Goal: Task Accomplishment & Management: Manage account settings

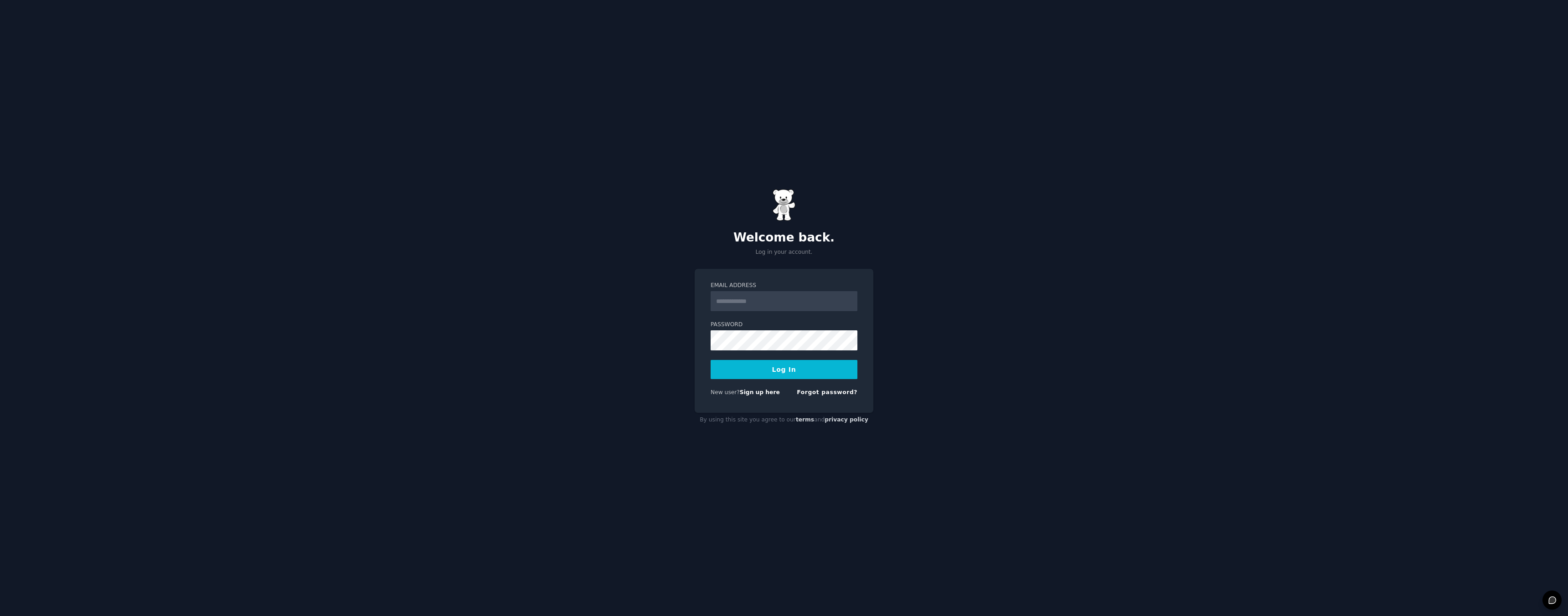
type input "**********"
click at [800, 371] on button "Log In" at bounding box center [783, 369] width 147 height 19
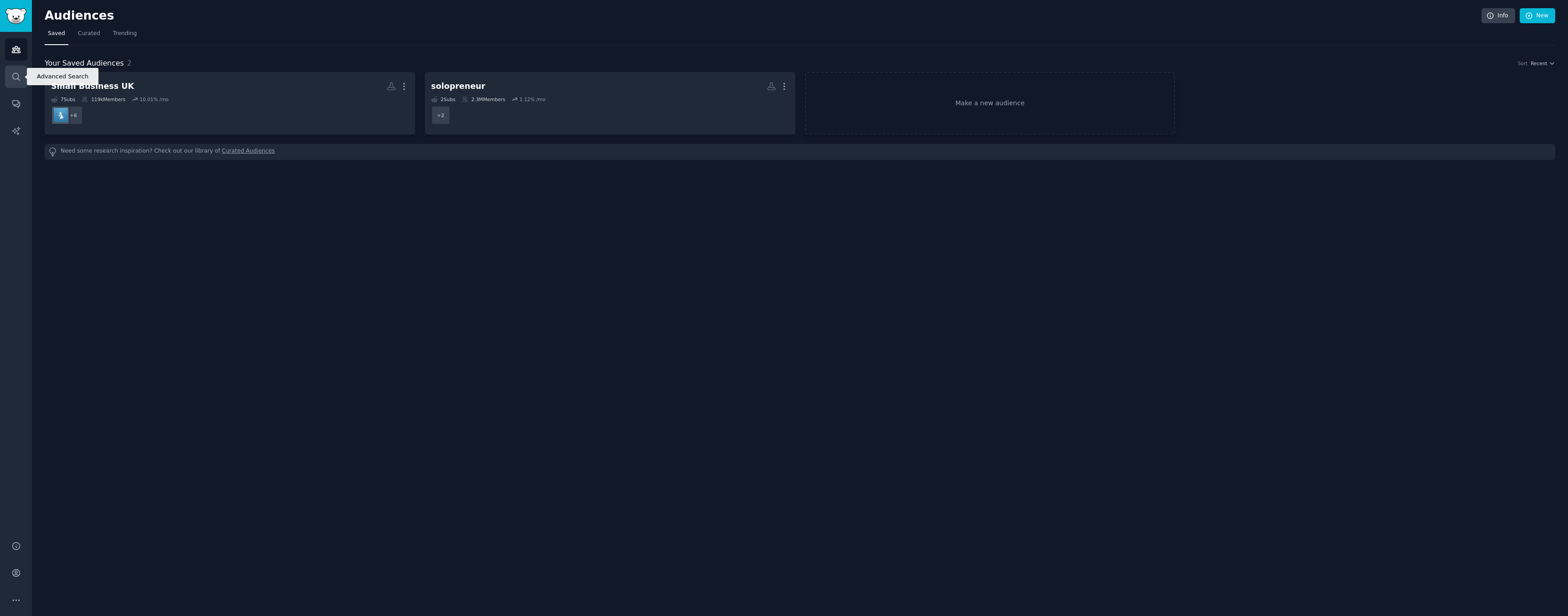
click at [9, 74] on link "Search" at bounding box center [16, 77] width 23 height 23
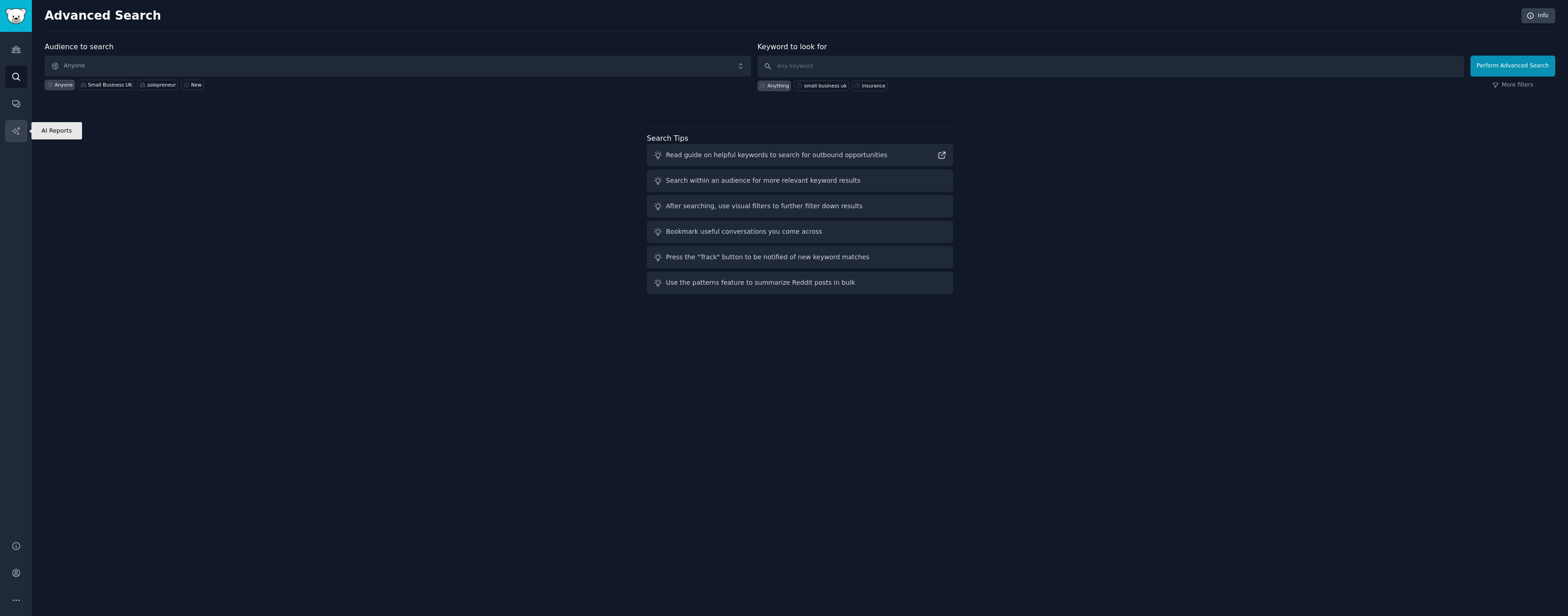
click at [12, 128] on icon "Sidebar" at bounding box center [16, 131] width 10 height 10
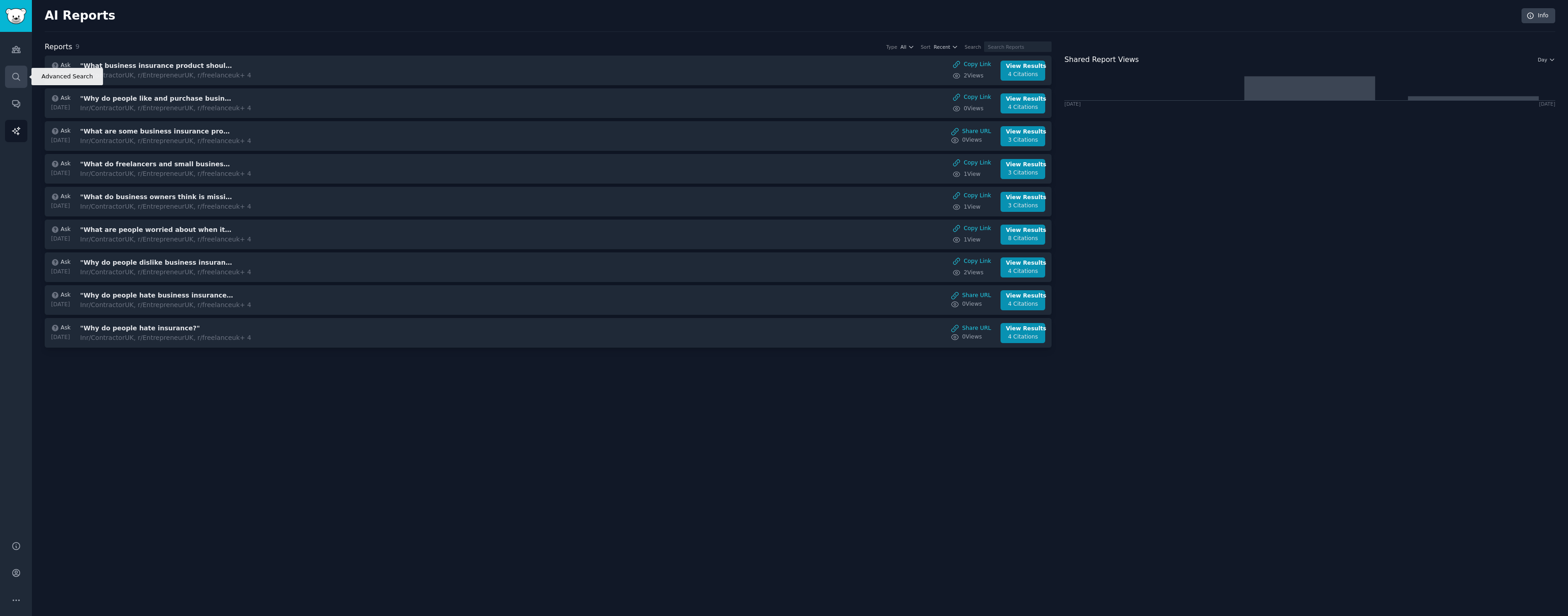
click at [15, 77] on icon "Sidebar" at bounding box center [16, 77] width 10 height 10
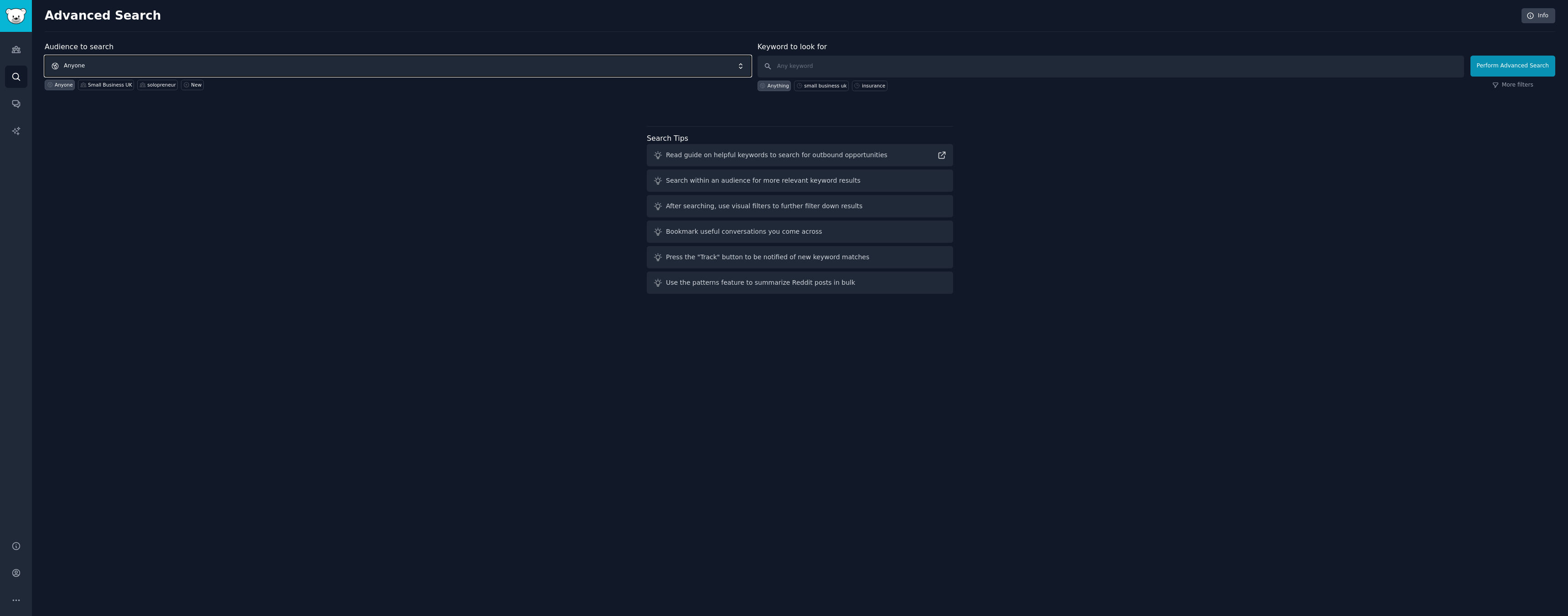
click at [171, 72] on span "Anyone" at bounding box center [397, 66] width 707 height 21
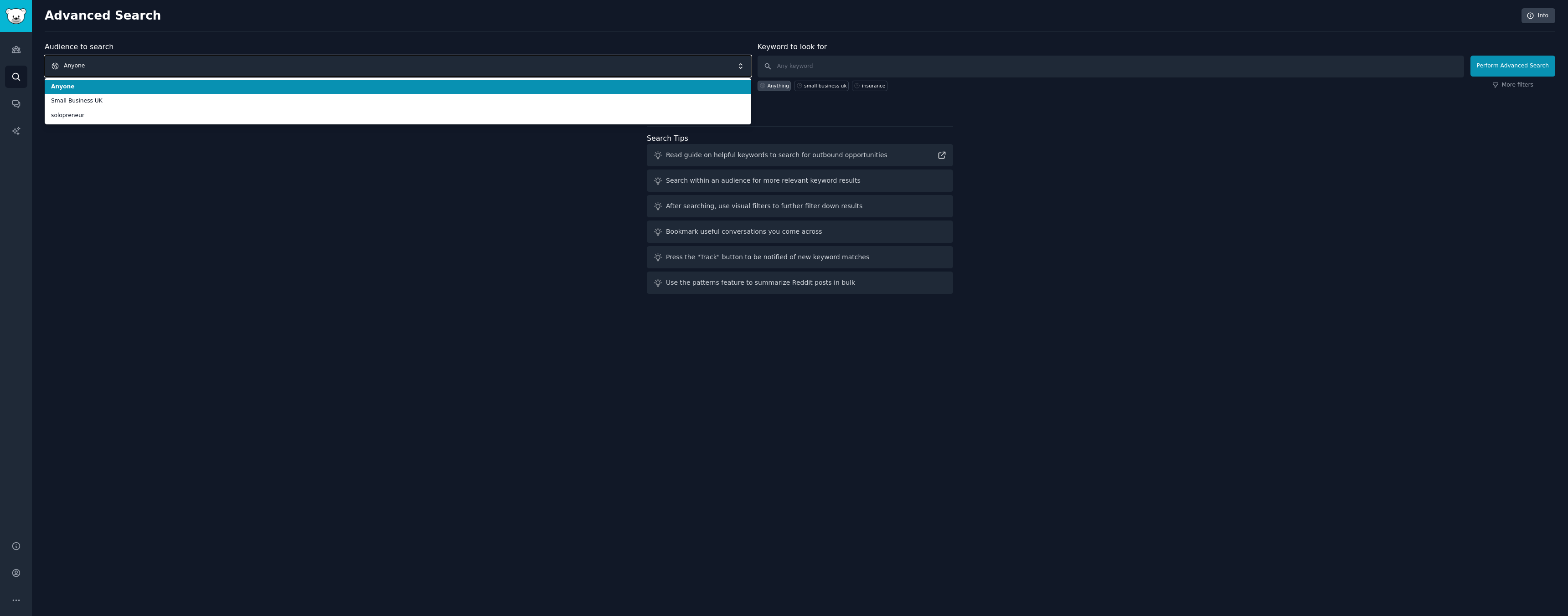
click at [172, 71] on span "Anyone" at bounding box center [397, 66] width 707 height 21
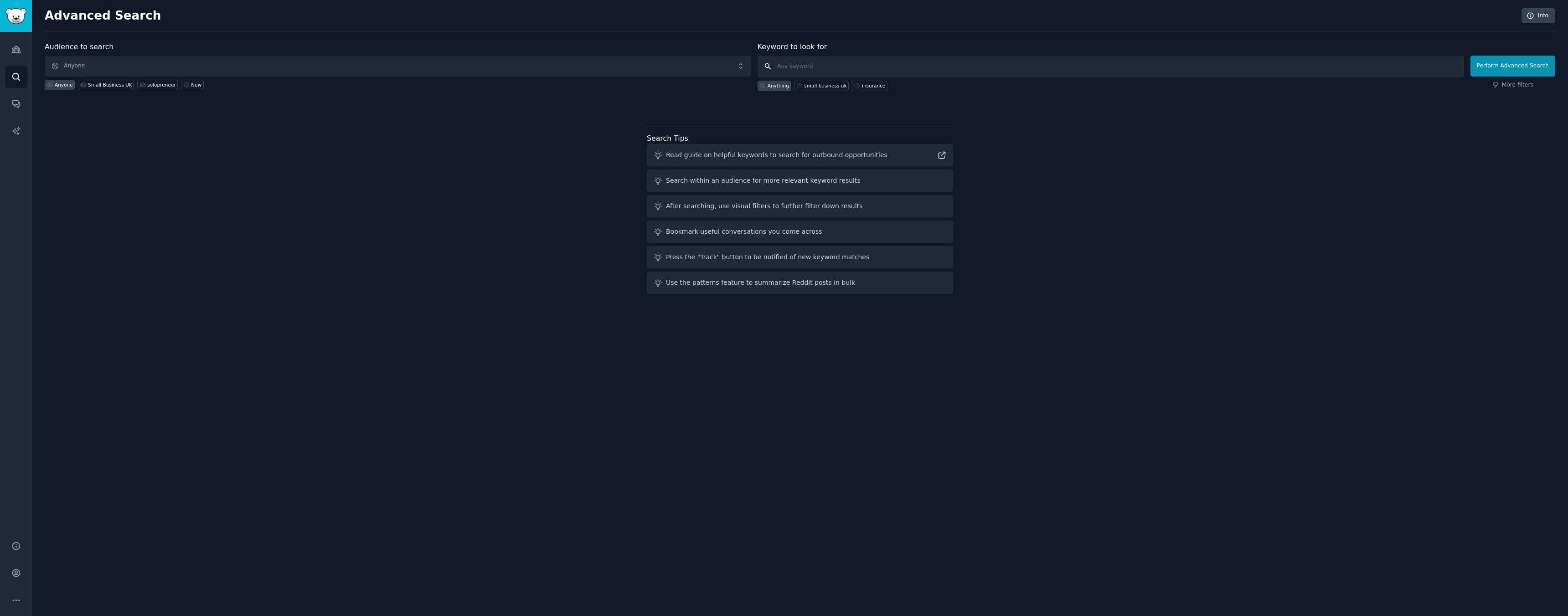
click at [792, 67] on input "text" at bounding box center [1111, 66] width 707 height 22
type input "sauna"
click at [95, 69] on span "Anyone" at bounding box center [397, 66] width 707 height 21
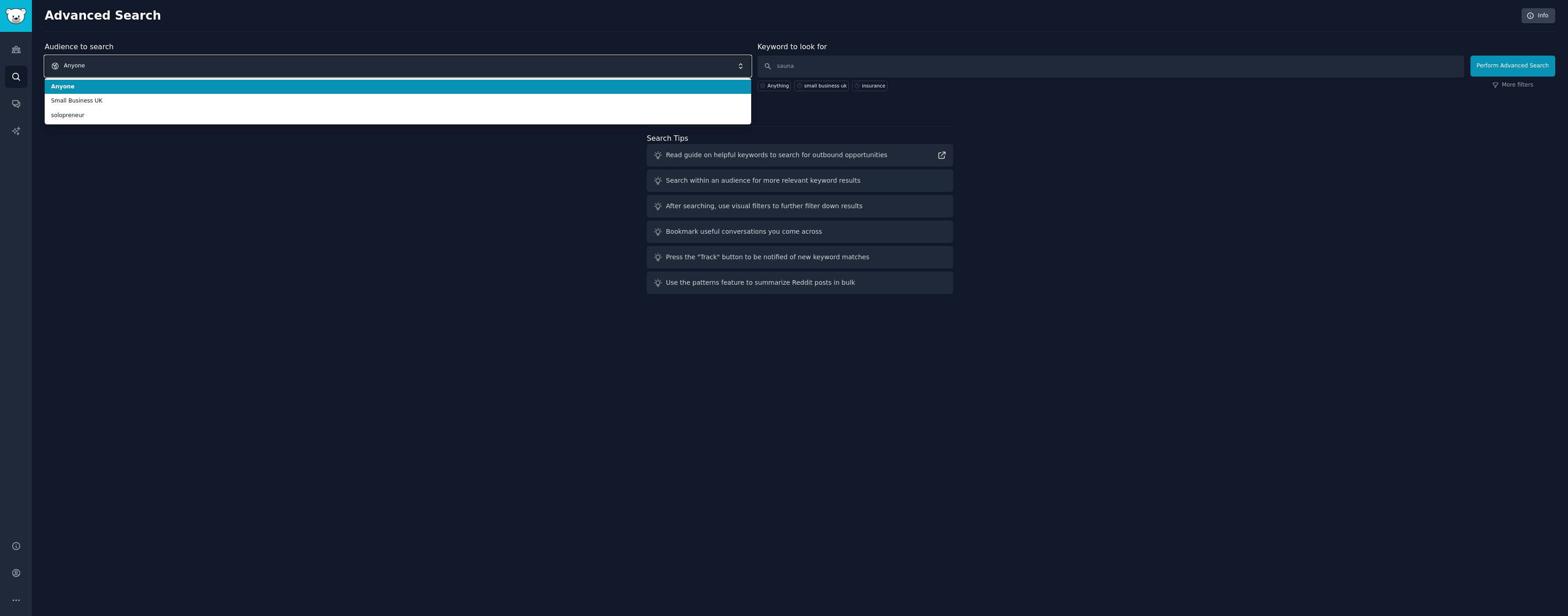
click at [94, 69] on span "Anyone" at bounding box center [397, 66] width 707 height 21
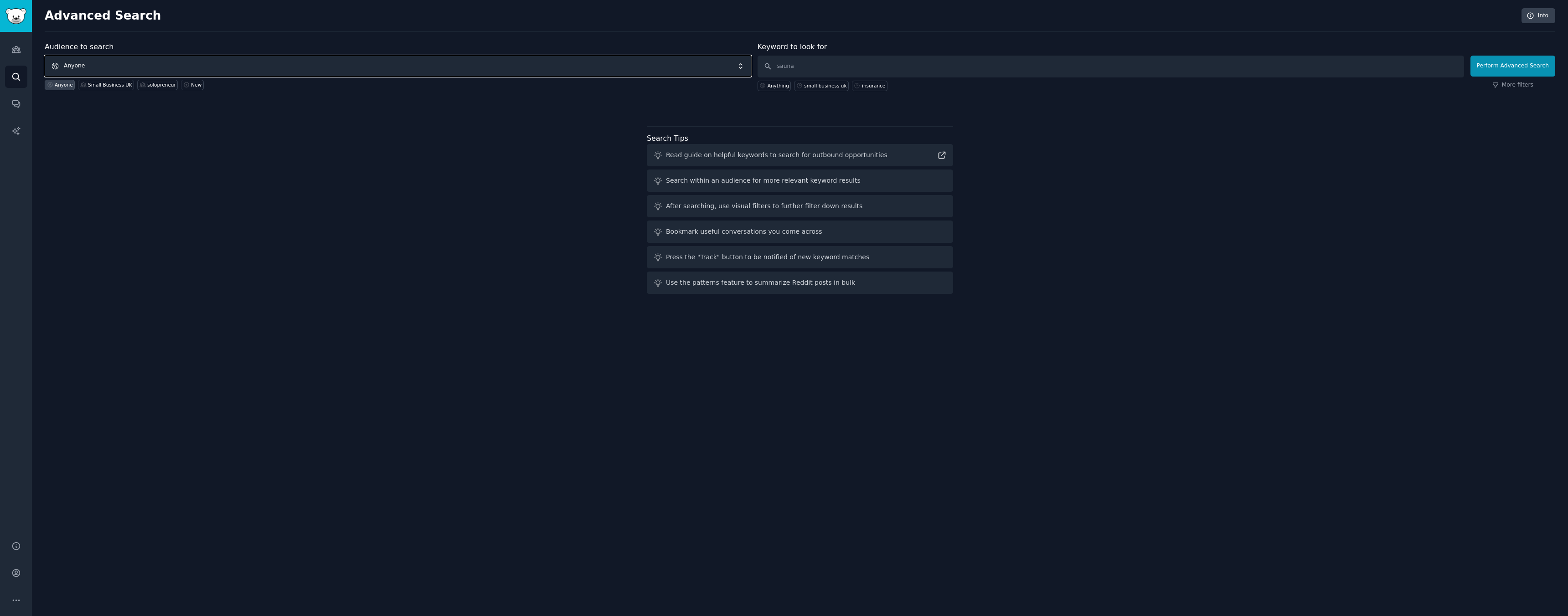
click at [94, 69] on span "Anyone" at bounding box center [397, 66] width 707 height 21
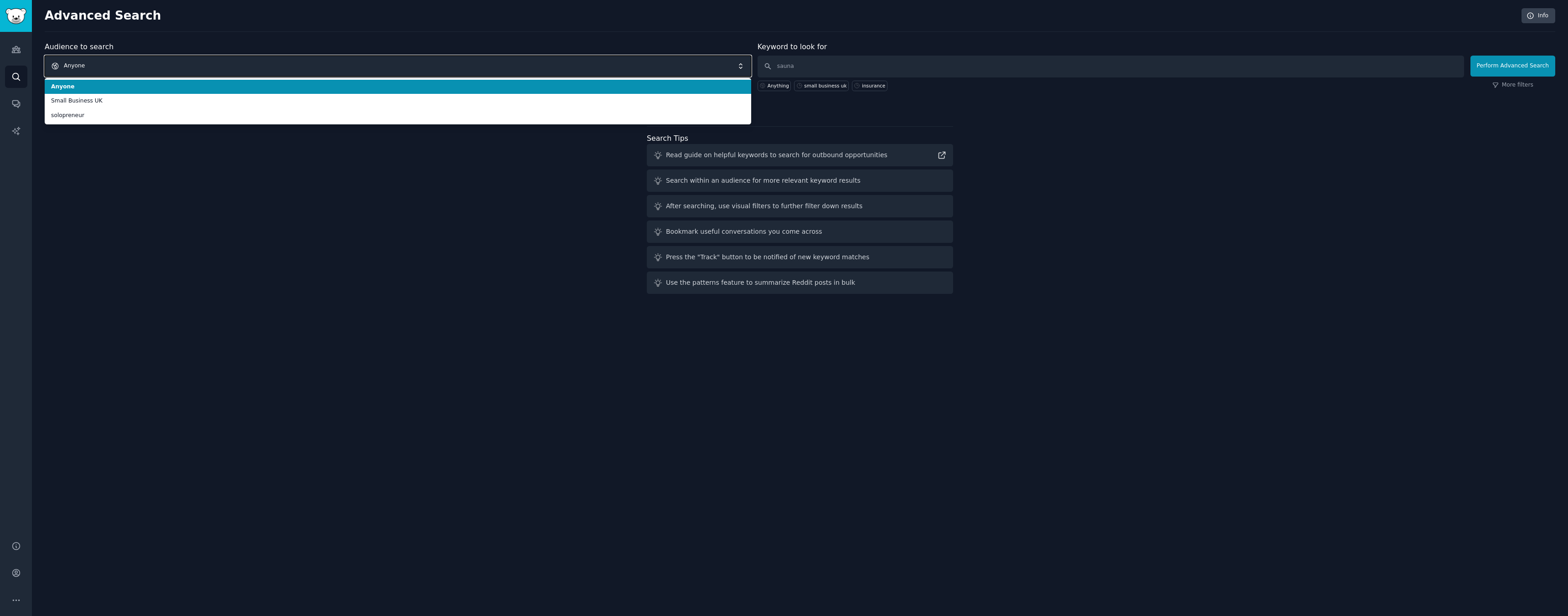
click at [94, 69] on span "Anyone" at bounding box center [397, 66] width 707 height 21
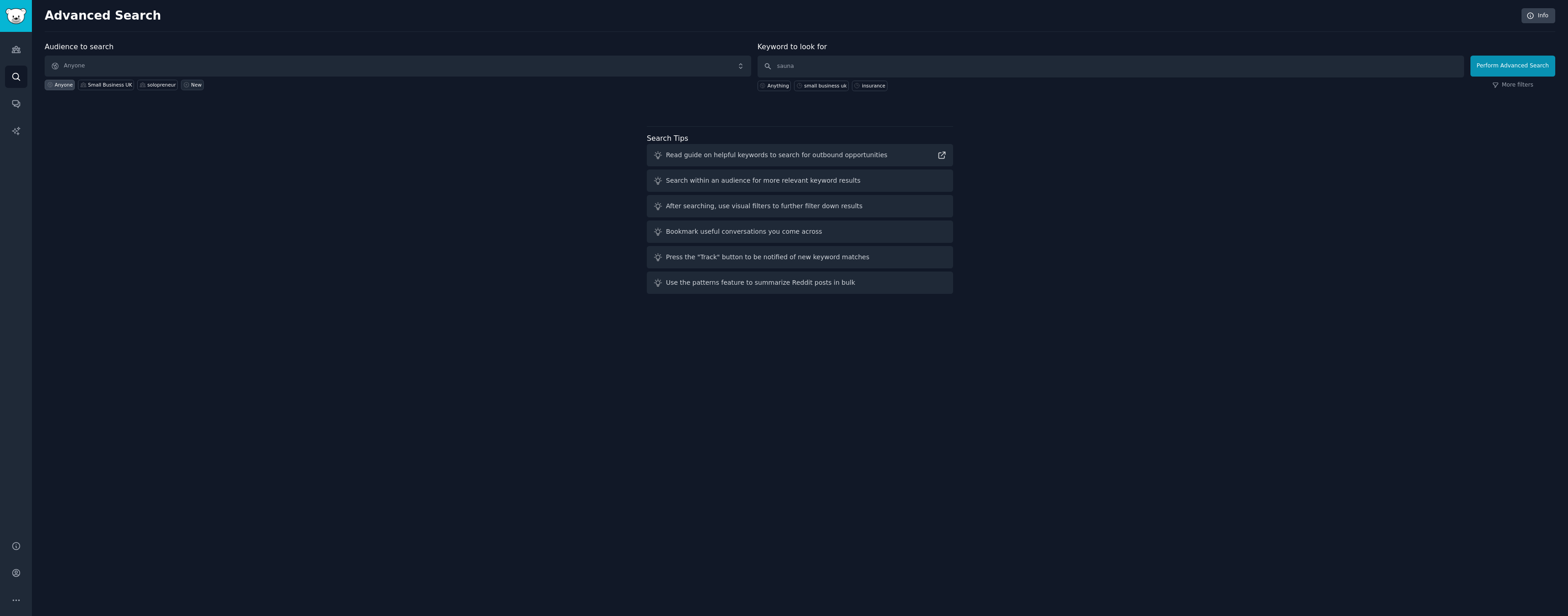
click at [186, 85] on link "New" at bounding box center [192, 85] width 23 height 10
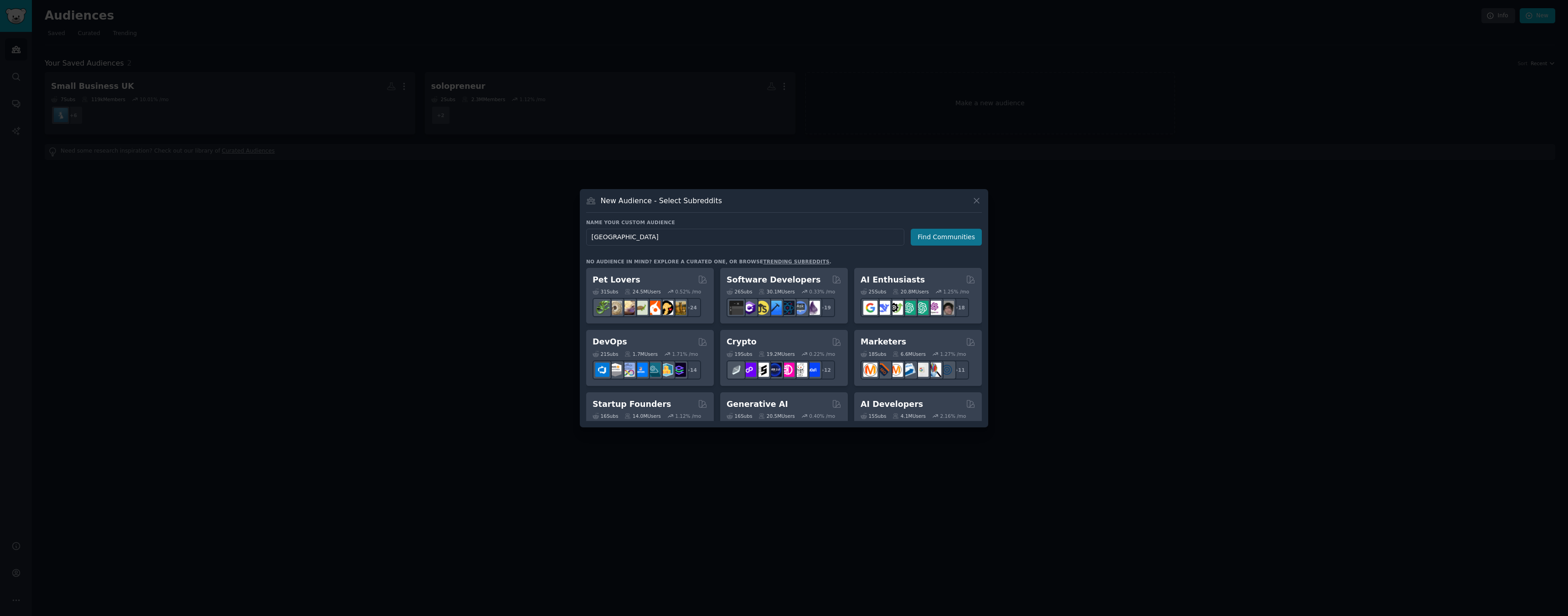
type input "london"
click at [938, 239] on button "Find Communities" at bounding box center [946, 237] width 71 height 17
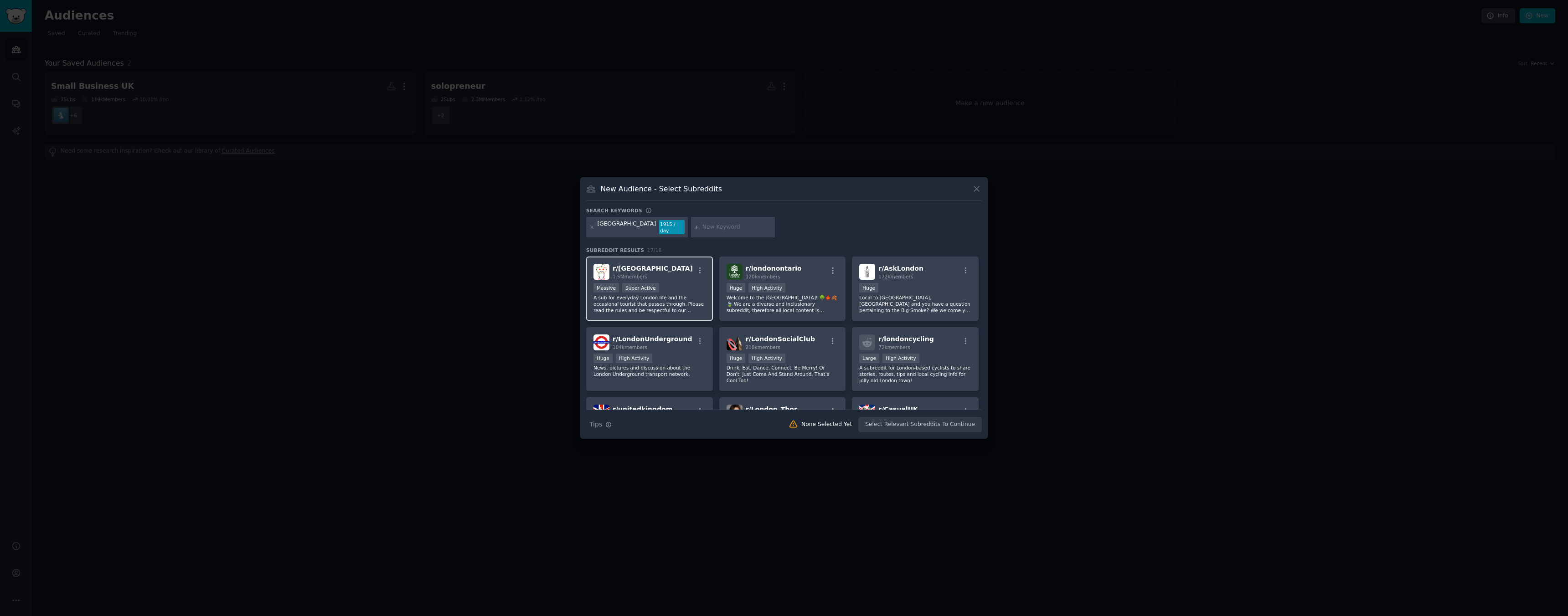
click at [682, 298] on p "A sub for everyday London life and the occasional tourist that passes through. …" at bounding box center [649, 304] width 112 height 19
click at [897, 275] on span "172k members" at bounding box center [895, 276] width 35 height 5
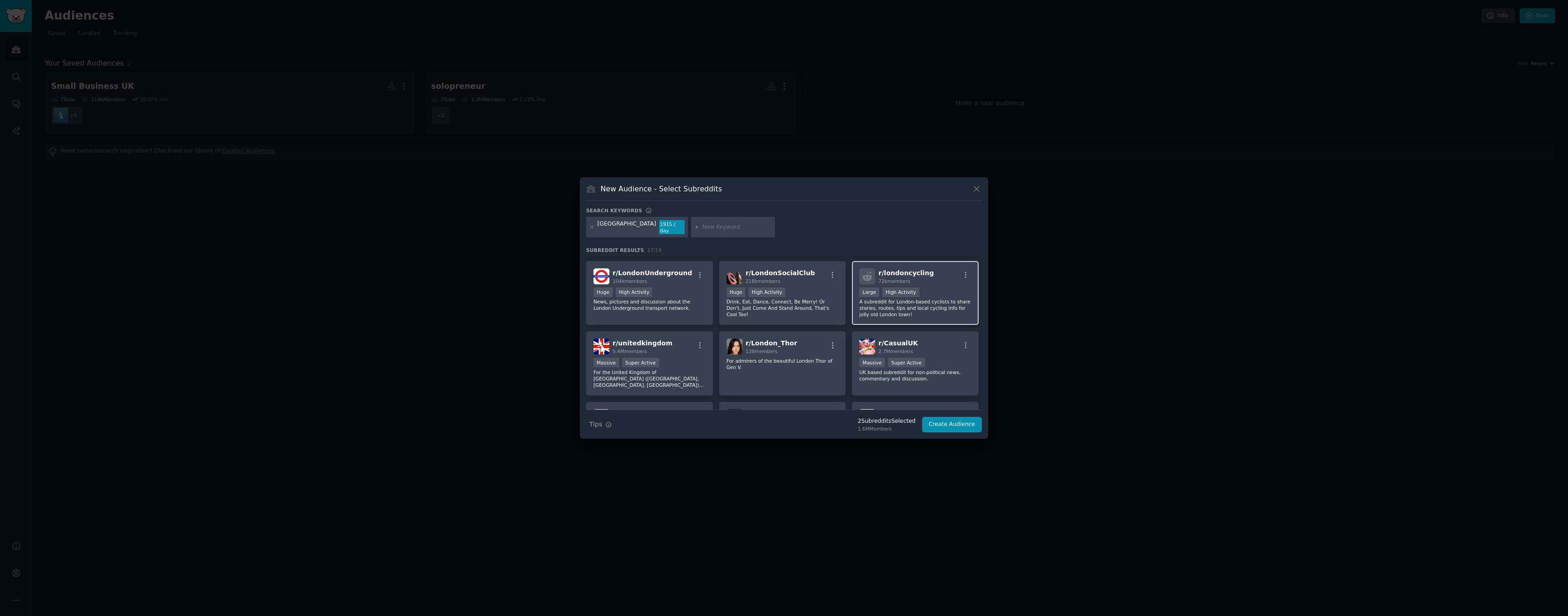
scroll to position [66, 0]
click at [811, 312] on div "r/ LondonSocialClub 218k members Huge High Activity Drink, Eat, Dance, Connect,…" at bounding box center [783, 293] width 127 height 65
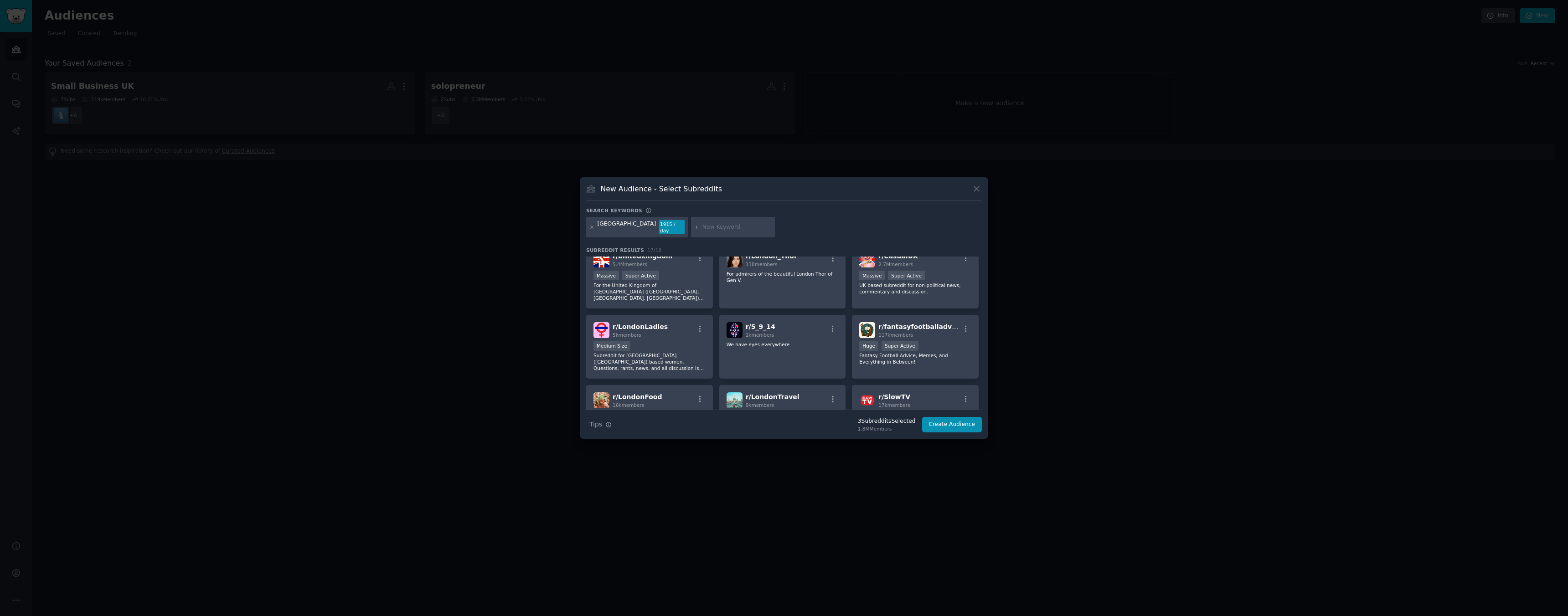
scroll to position [155, 0]
click at [656, 343] on div "1000 - 10,000 members Medium Size" at bounding box center [649, 345] width 112 height 12
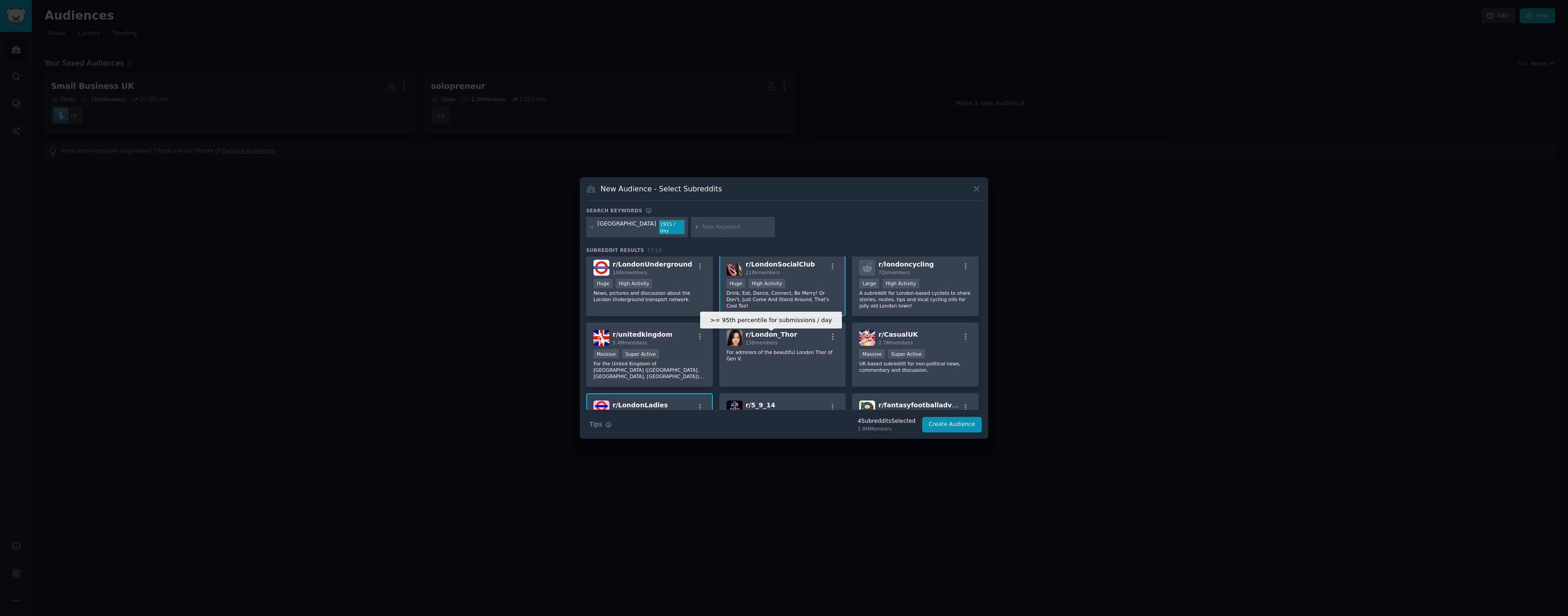
scroll to position [0, 0]
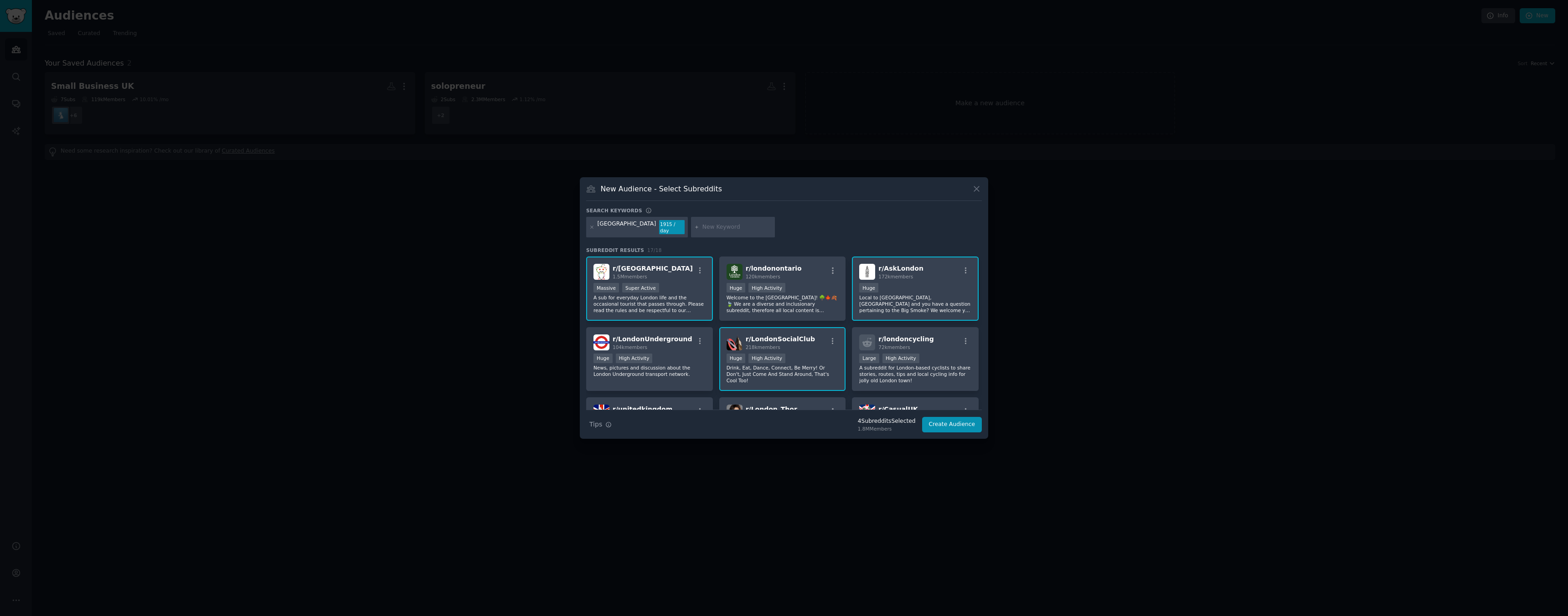
click at [702, 226] on input "text" at bounding box center [737, 227] width 69 height 8
type input "things to do"
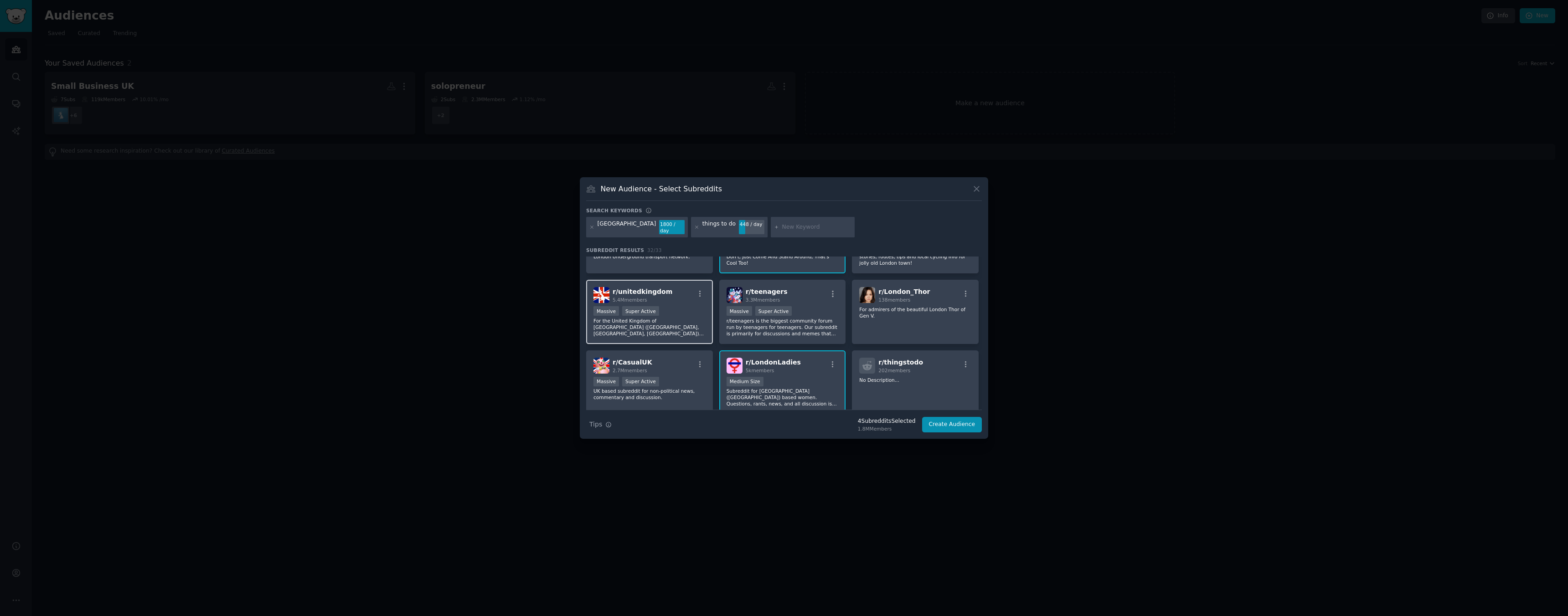
scroll to position [119, 0]
click at [687, 316] on p "For the United Kingdom of Great Britain (England, Scotland, Wales) and Northern…" at bounding box center [649, 325] width 112 height 19
click at [684, 316] on p "For the United Kingdom of Great Britain (England, Scotland, Wales) and Northern…" at bounding box center [649, 325] width 112 height 19
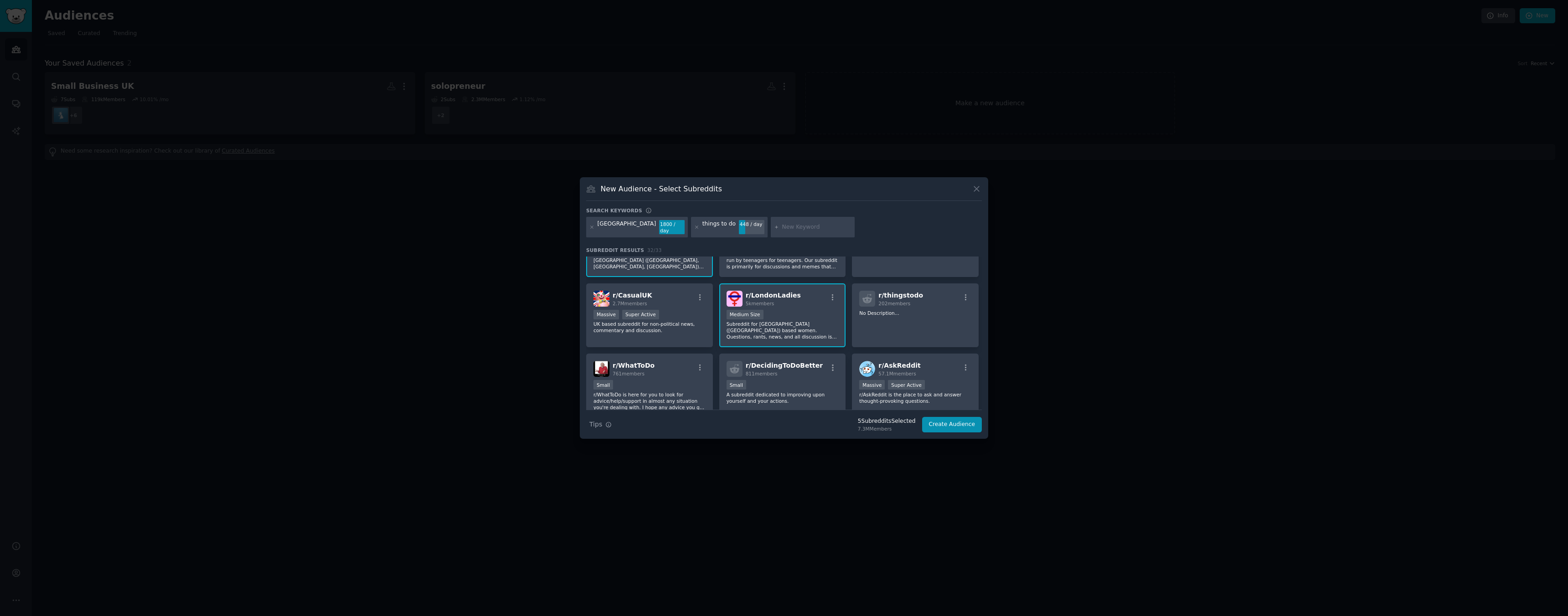
scroll to position [185, 0]
click at [690, 315] on div "Massive Super Active" at bounding box center [649, 315] width 112 height 12
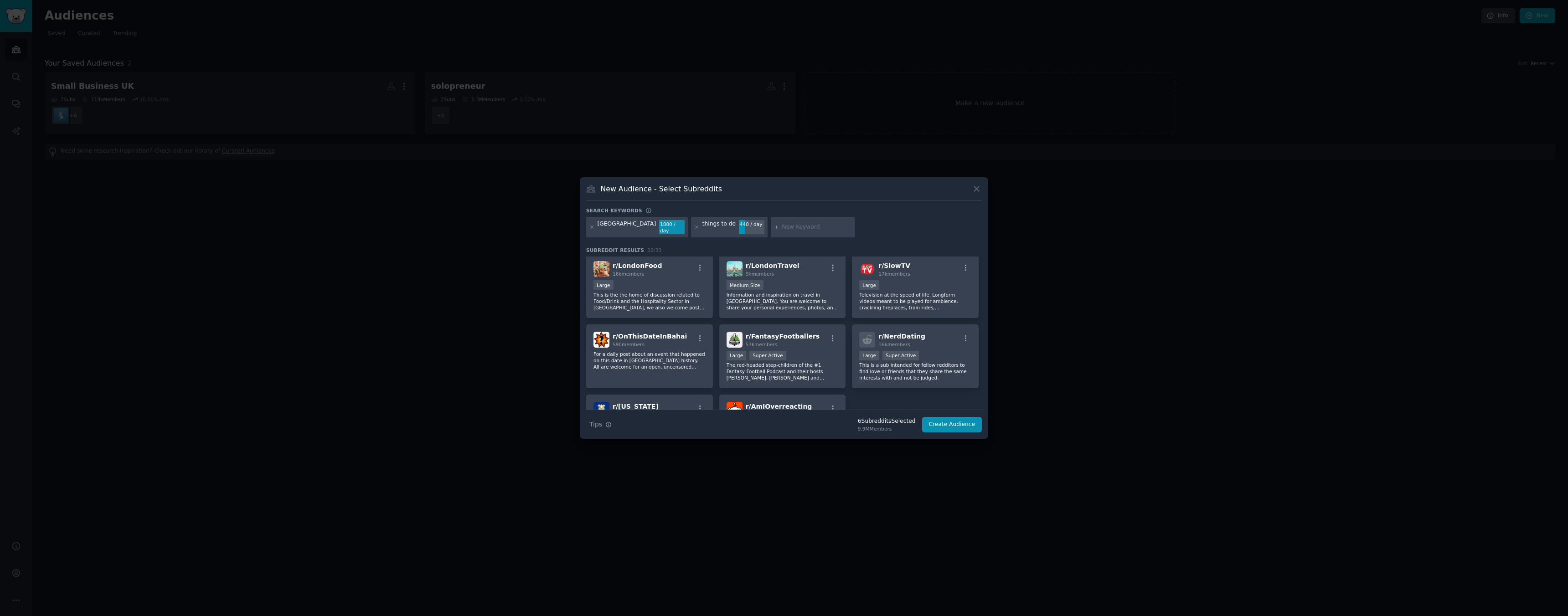
scroll to position [647, 0]
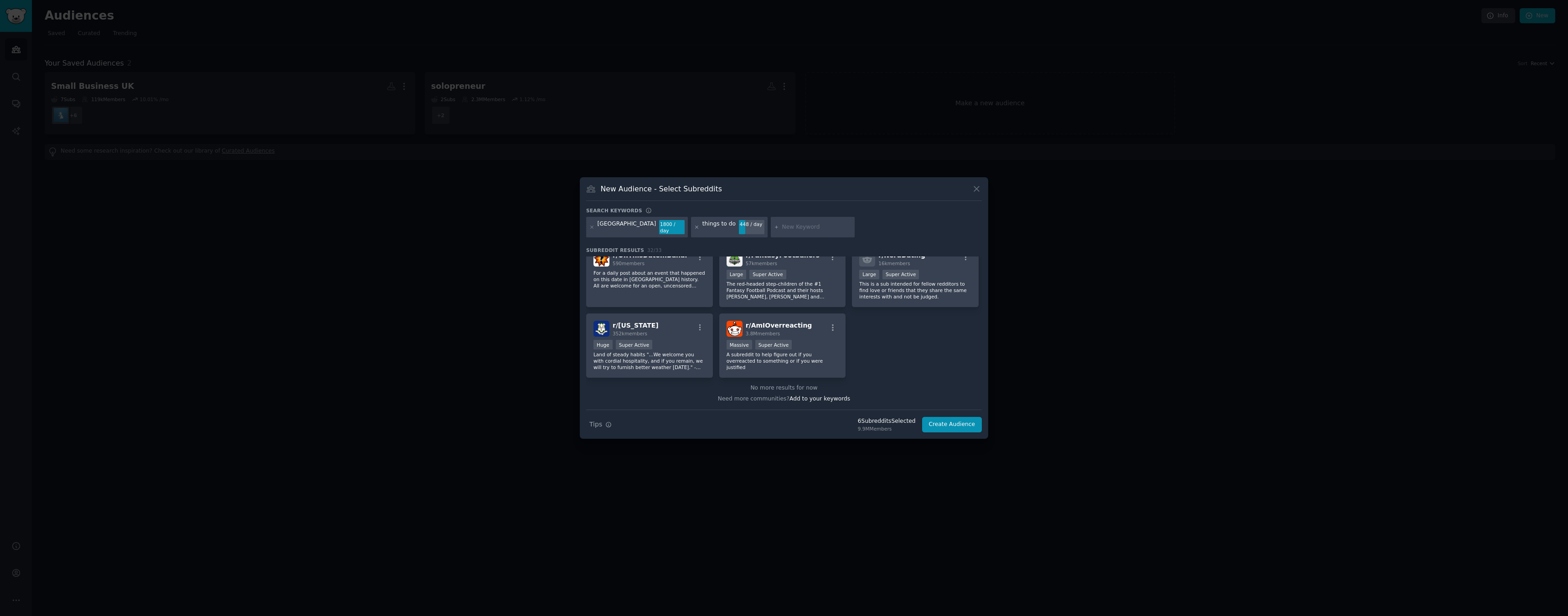
click at [694, 228] on icon at bounding box center [696, 227] width 5 height 5
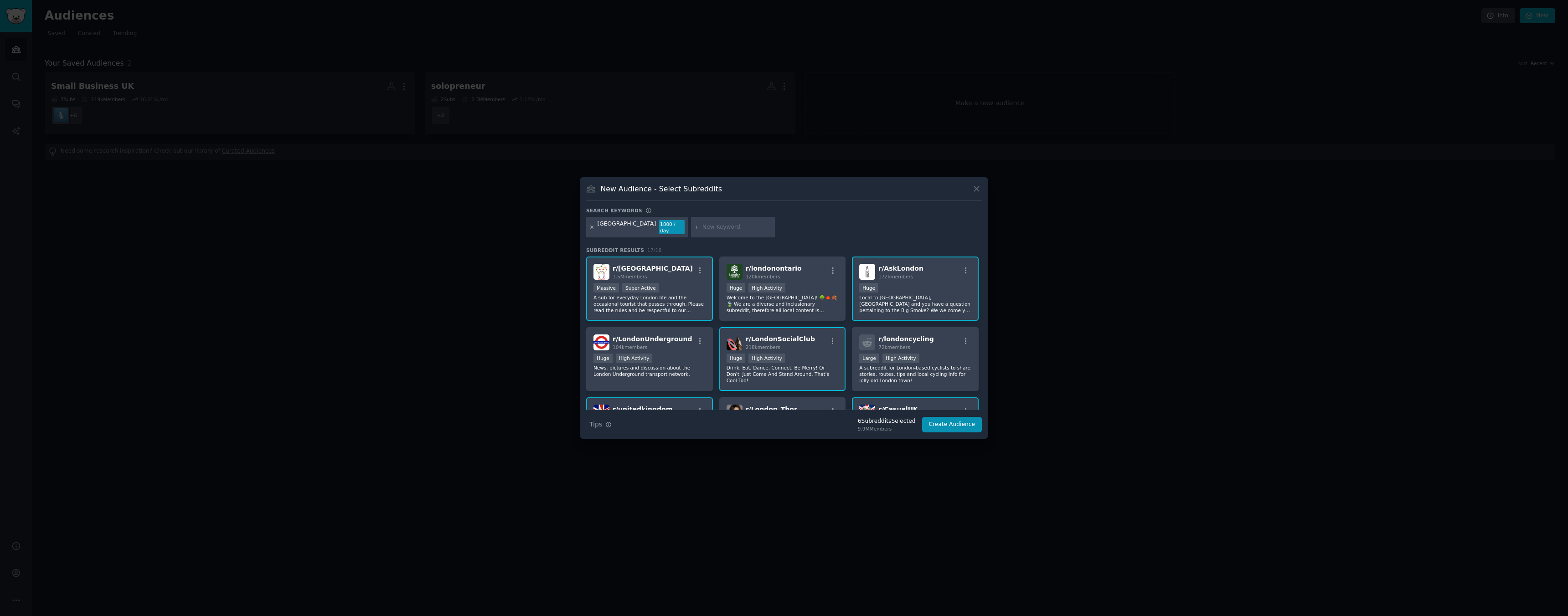
click at [592, 229] on icon at bounding box center [592, 227] width 5 height 5
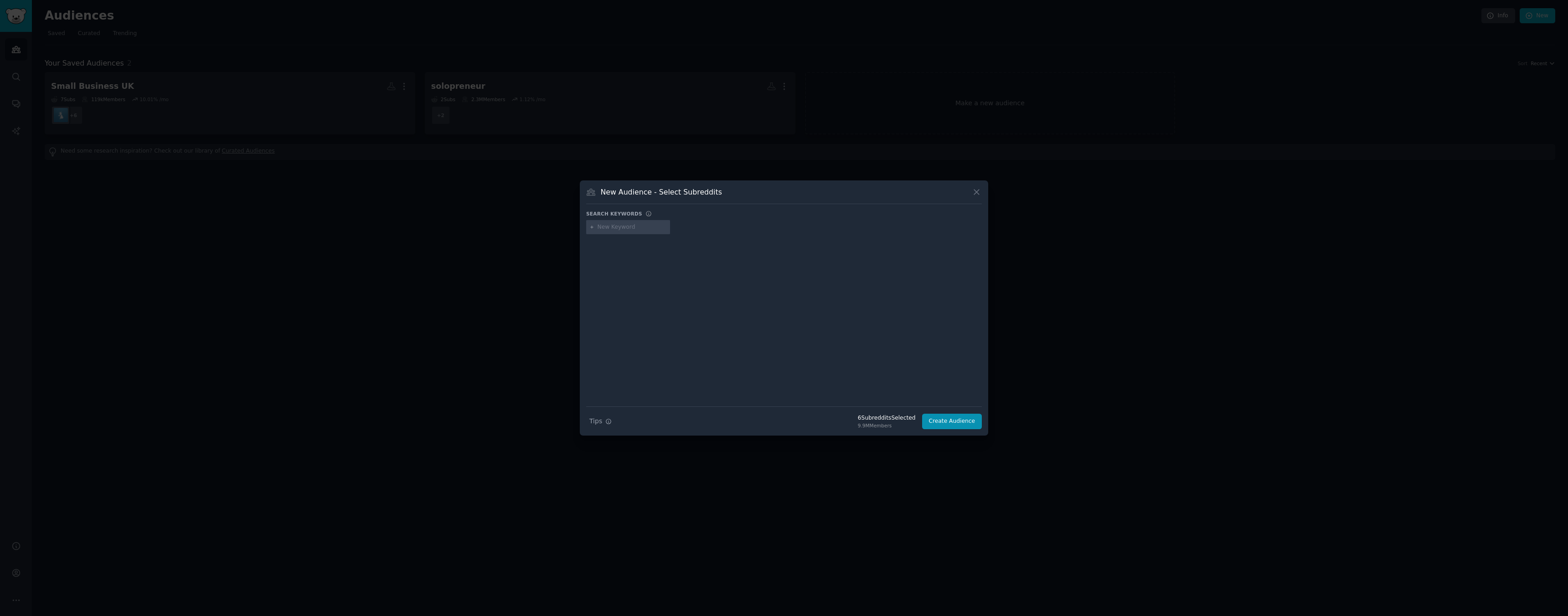
click at [617, 228] on input "text" at bounding box center [632, 227] width 69 height 8
type input "l"
type input "sauna"
type input "london"
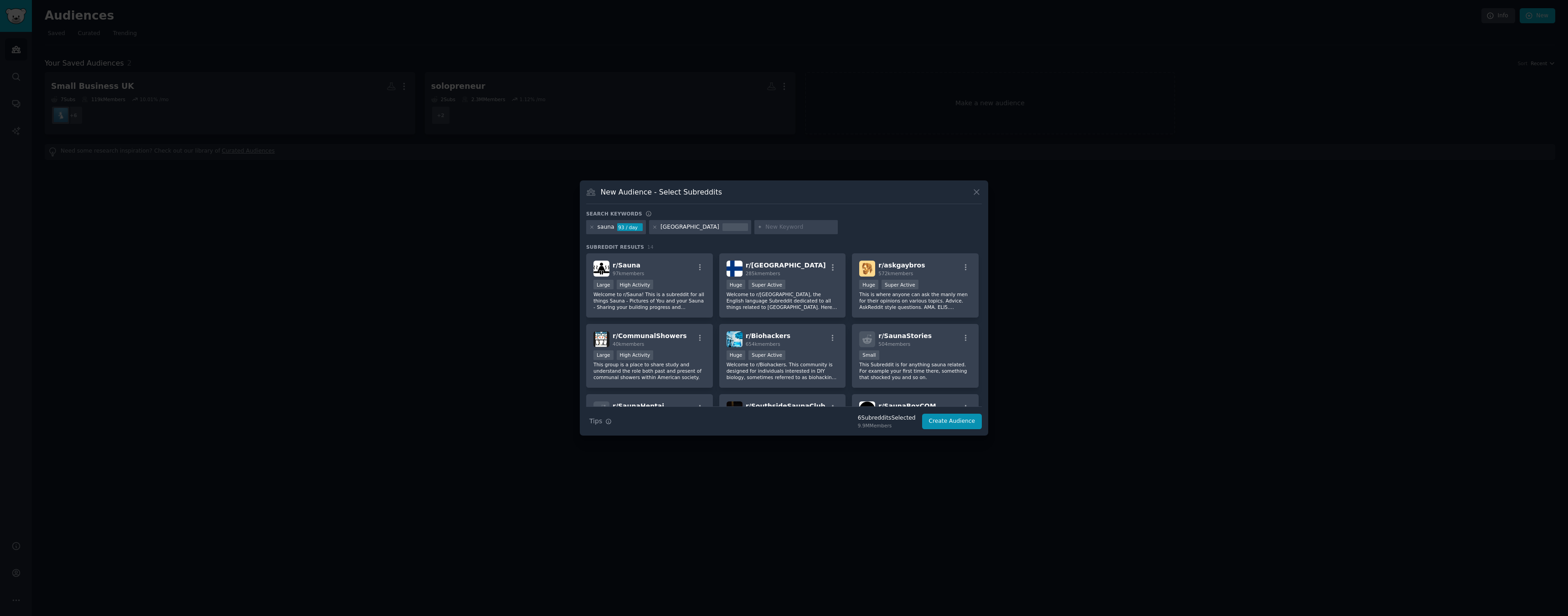
click at [915, 223] on div "sauna 93 / day london" at bounding box center [784, 229] width 396 height 18
click at [682, 232] on div "london" at bounding box center [699, 228] width 102 height 15
click at [653, 228] on icon at bounding box center [655, 227] width 5 height 5
click at [665, 228] on input "text" at bounding box center [695, 227] width 69 height 8
type input "london"
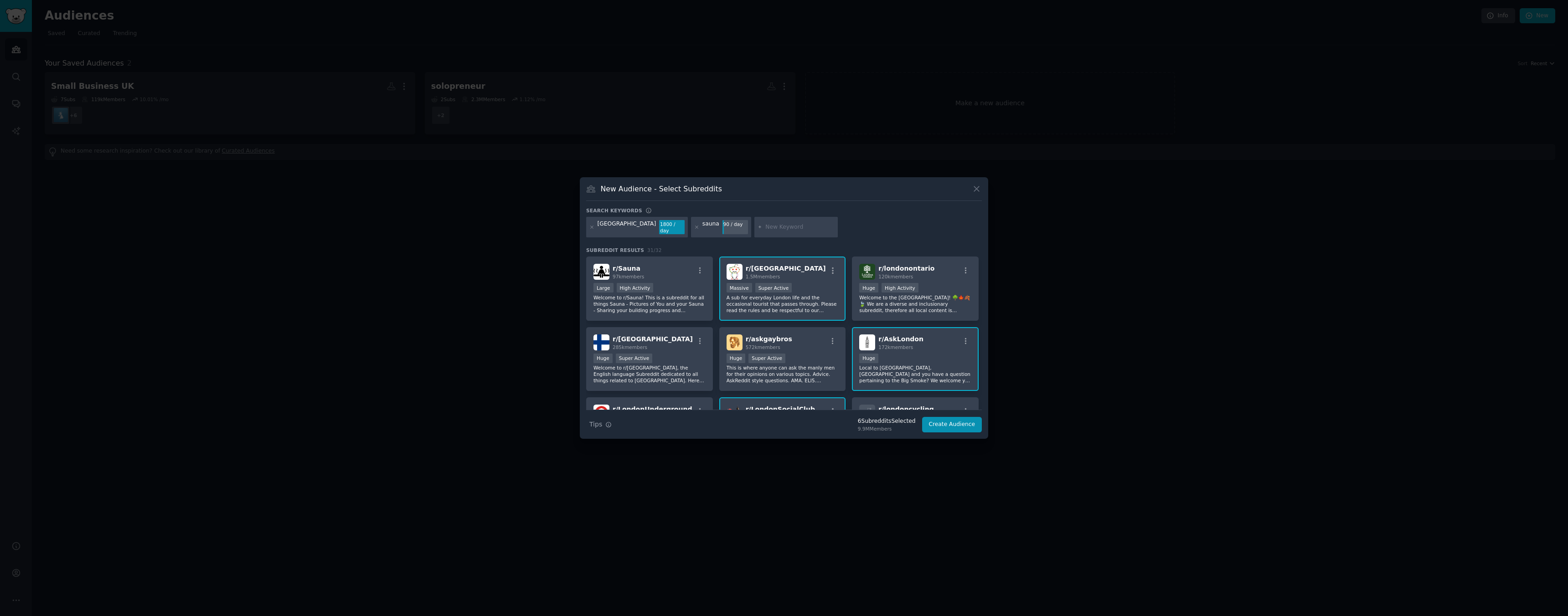
click at [870, 235] on div "london 1800 / day sauna 90 / day" at bounding box center [784, 229] width 396 height 24
click at [694, 228] on icon at bounding box center [696, 227] width 5 height 5
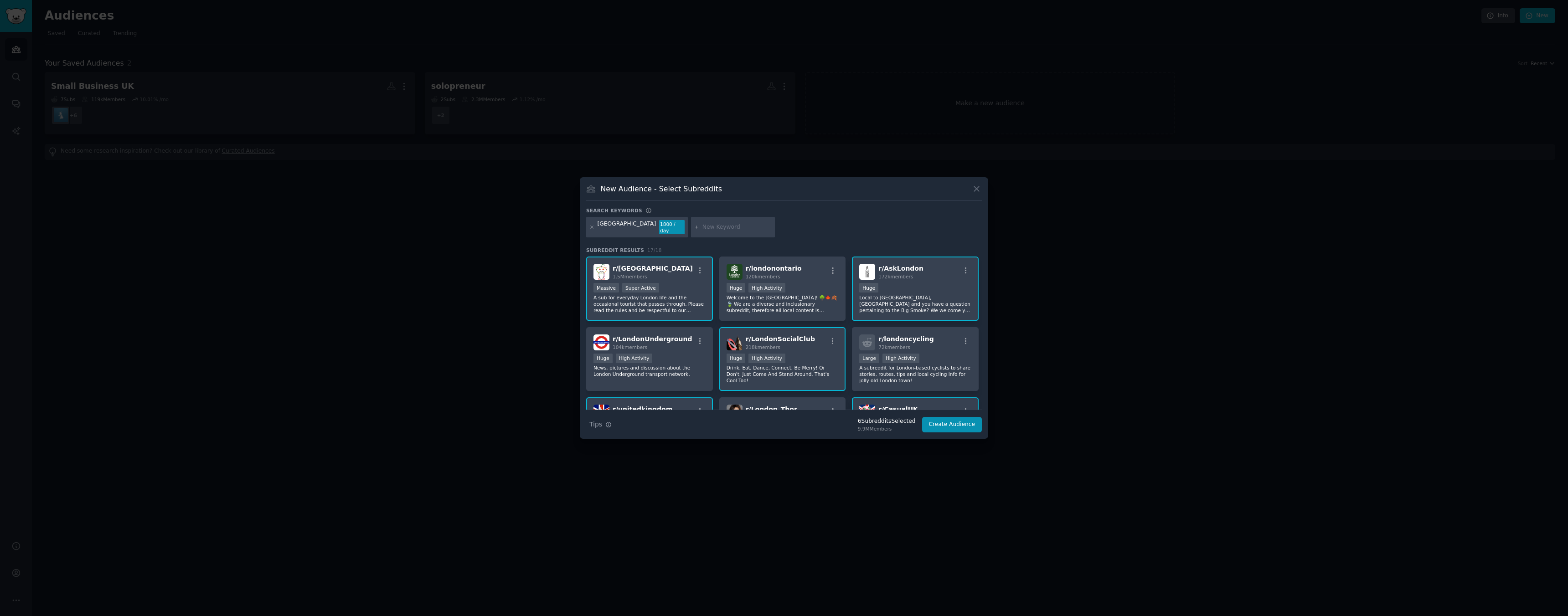
click at [702, 225] on input "text" at bounding box center [737, 227] width 69 height 8
type input "activities"
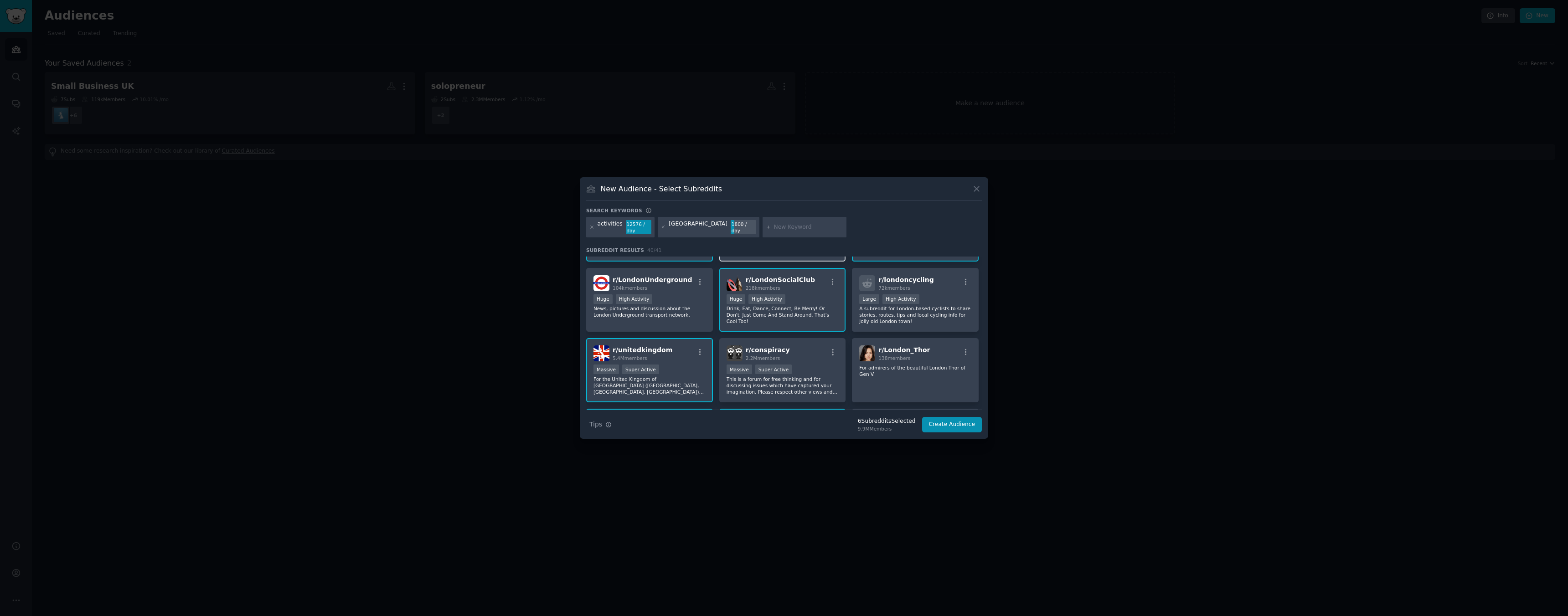
scroll to position [61, 0]
click at [945, 426] on button "Create Audience" at bounding box center [952, 424] width 60 height 15
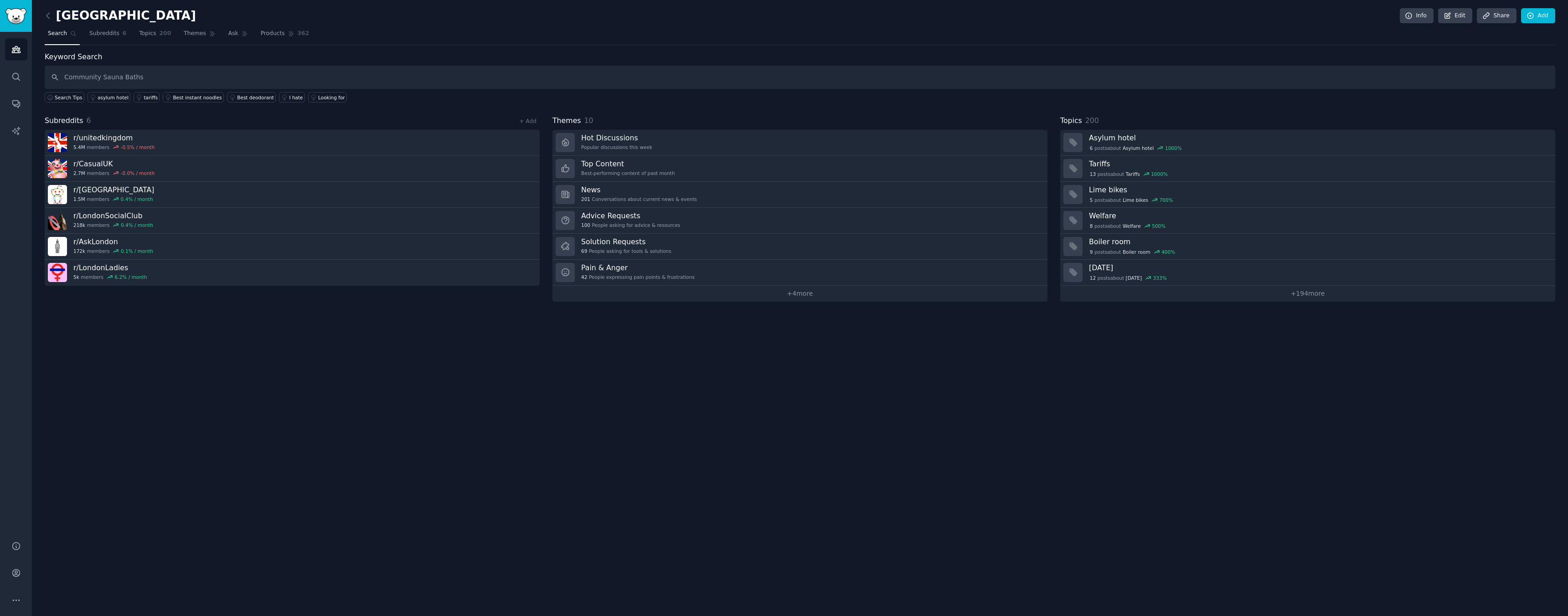
type input "Community Sauna Baths"
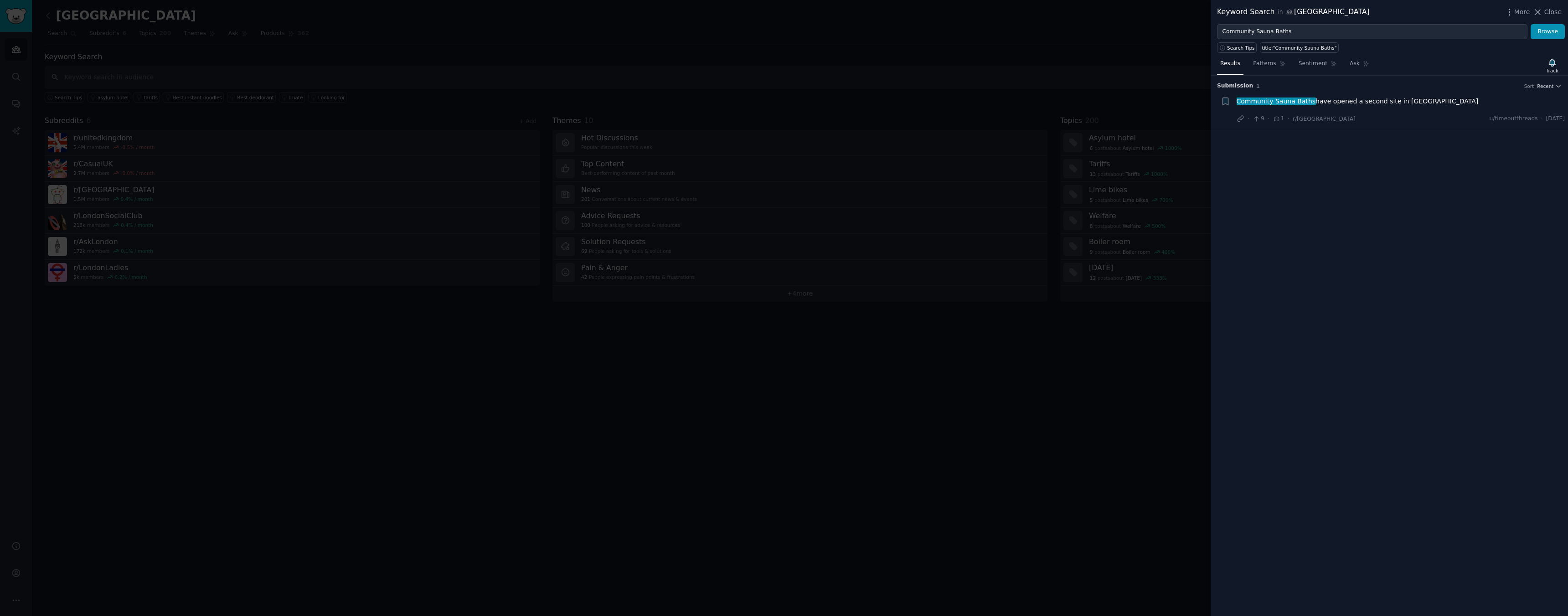
click at [984, 306] on div at bounding box center [784, 308] width 1568 height 616
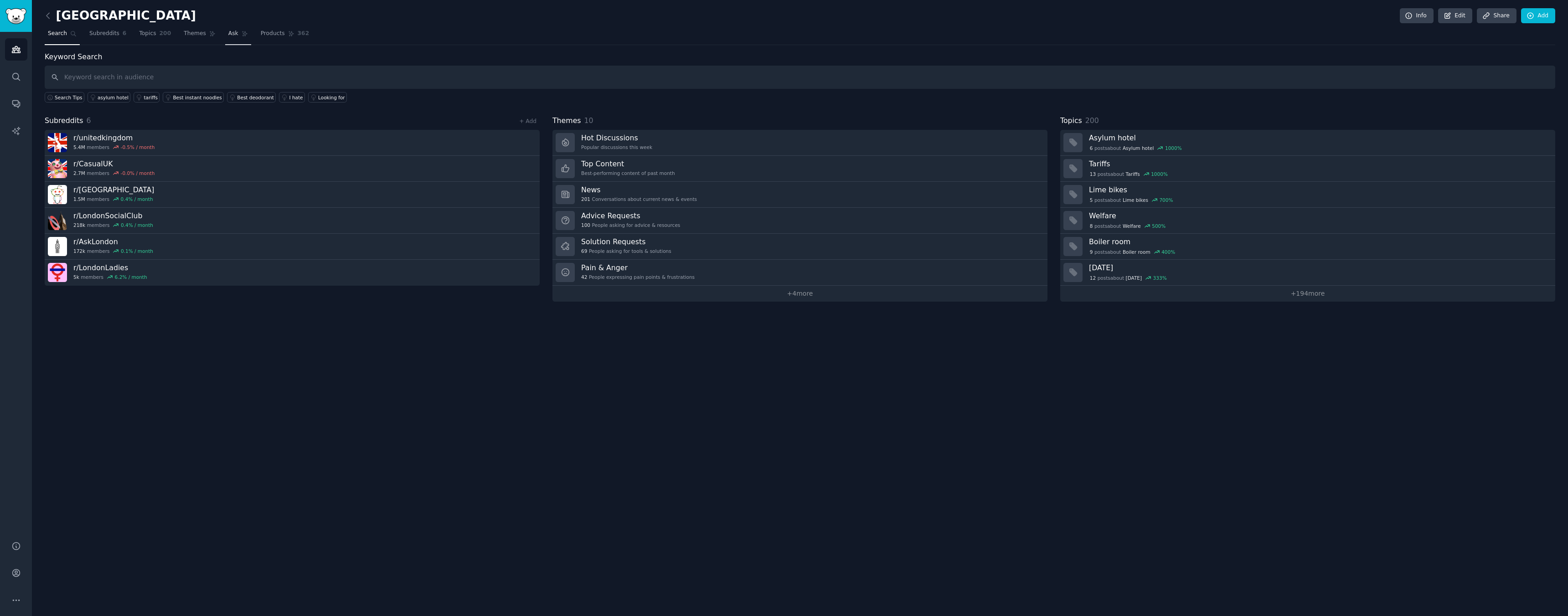
click at [236, 30] on link "Ask" at bounding box center [238, 35] width 26 height 19
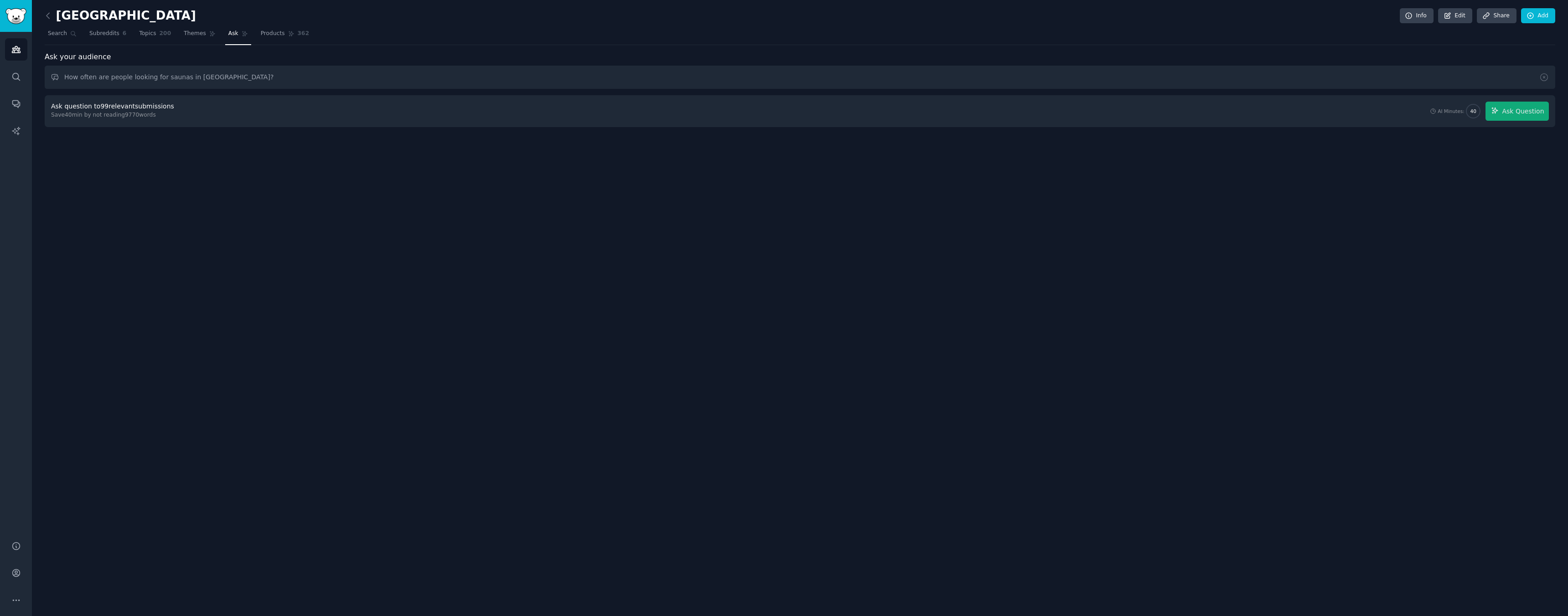
click at [131, 115] on div "Save 40 min by not reading 9770 words" at bounding box center [114, 115] width 126 height 8
click at [1540, 111] on span "Ask Question" at bounding box center [1522, 111] width 42 height 10
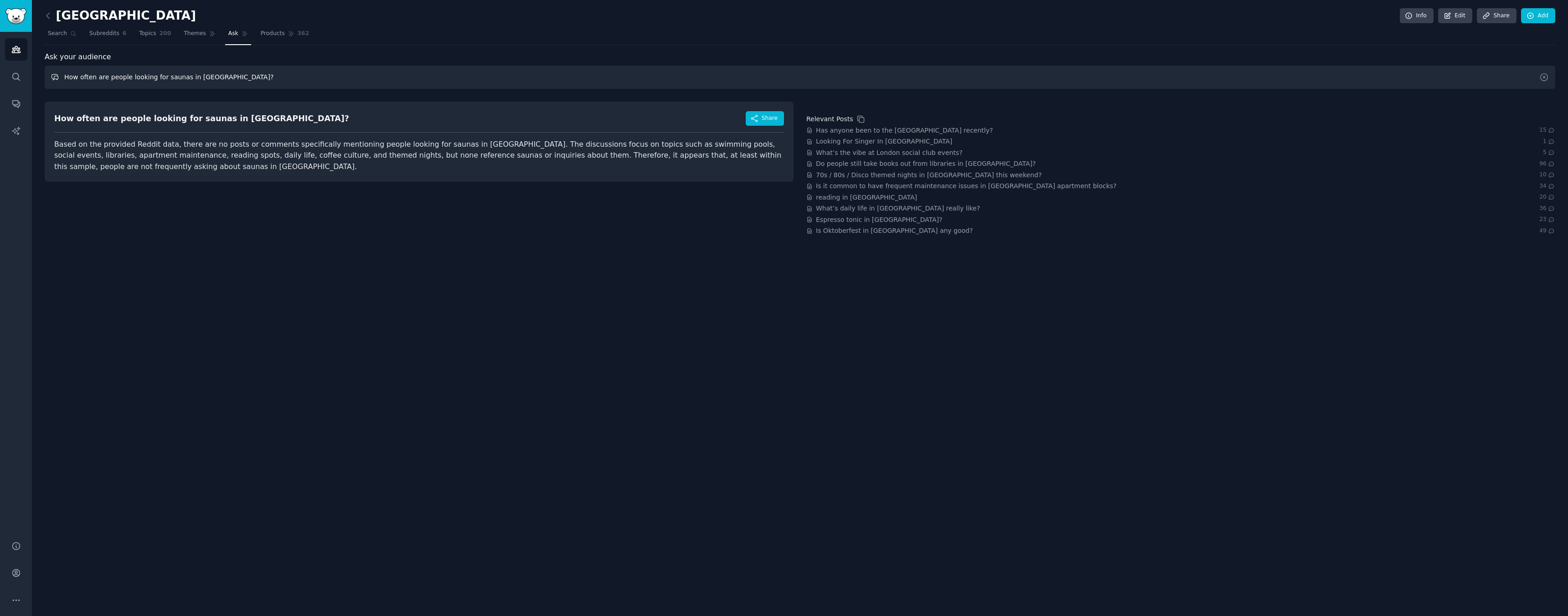
click at [181, 77] on input "How often are people looking for saunas in London?" at bounding box center [800, 77] width 1511 height 23
click at [173, 79] on input "How often are people looking for saunas in London?" at bounding box center [800, 77] width 1511 height 23
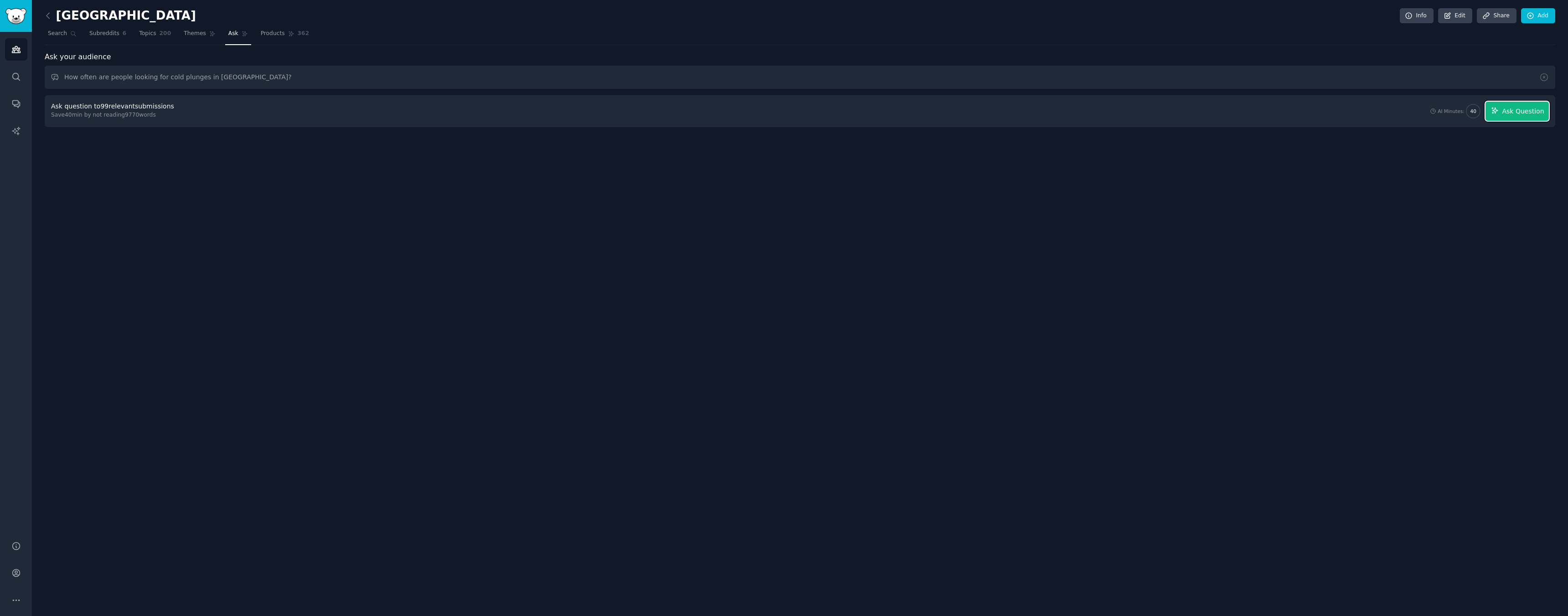
click at [1512, 116] on button "Ask Question" at bounding box center [1517, 111] width 63 height 19
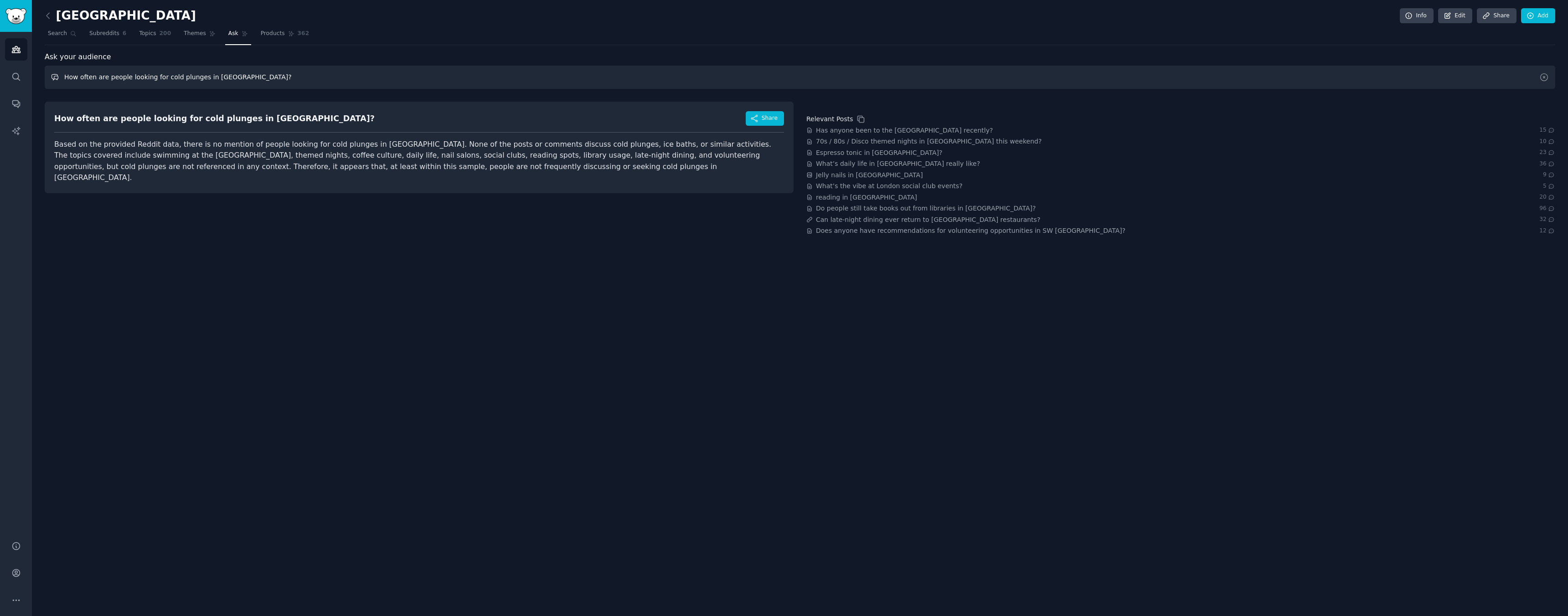
drag, startPoint x: 263, startPoint y: 80, endPoint x: 37, endPoint y: 63, distance: 226.6
click at [37, 63] on div "london Info Edit Share Add Search Subreddits 6 Topics 200 Themes Ask Products 3…" at bounding box center [800, 308] width 1536 height 616
type input "H"
type input "Is anyone mentioning saunas in London?"
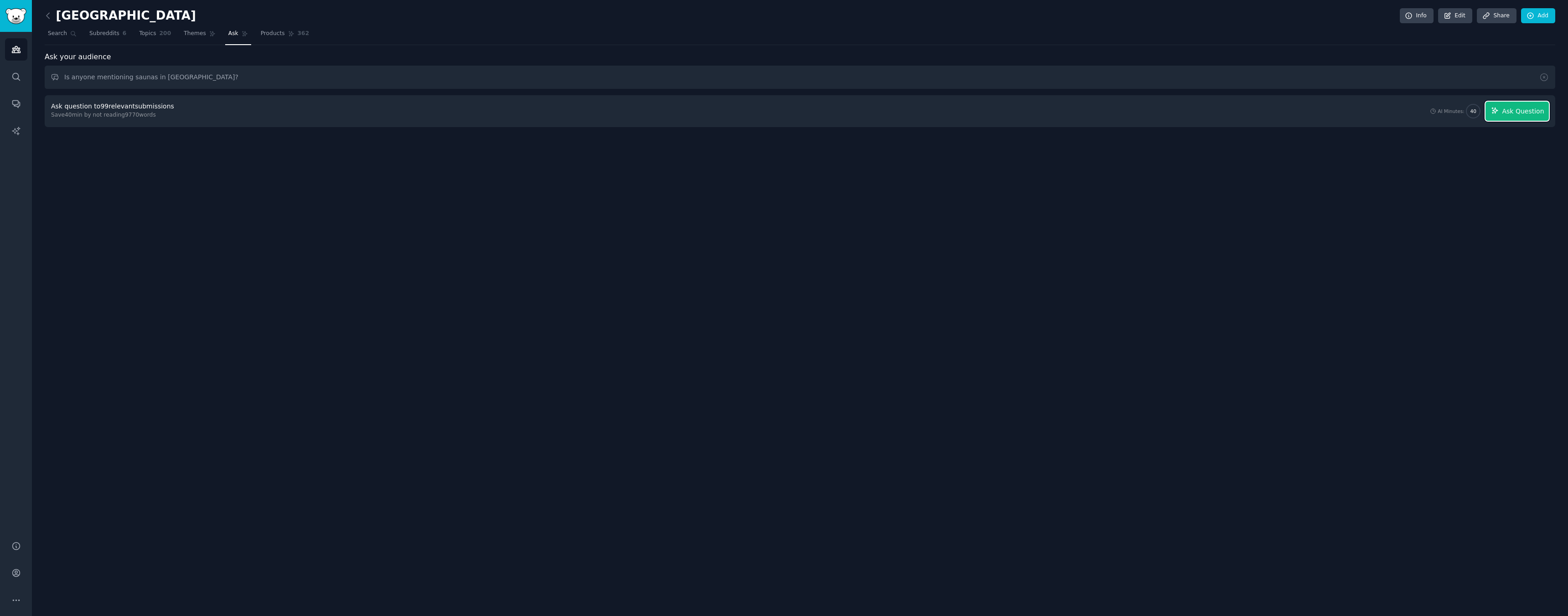
click at [1497, 107] on icon "button" at bounding box center [1494, 110] width 8 height 8
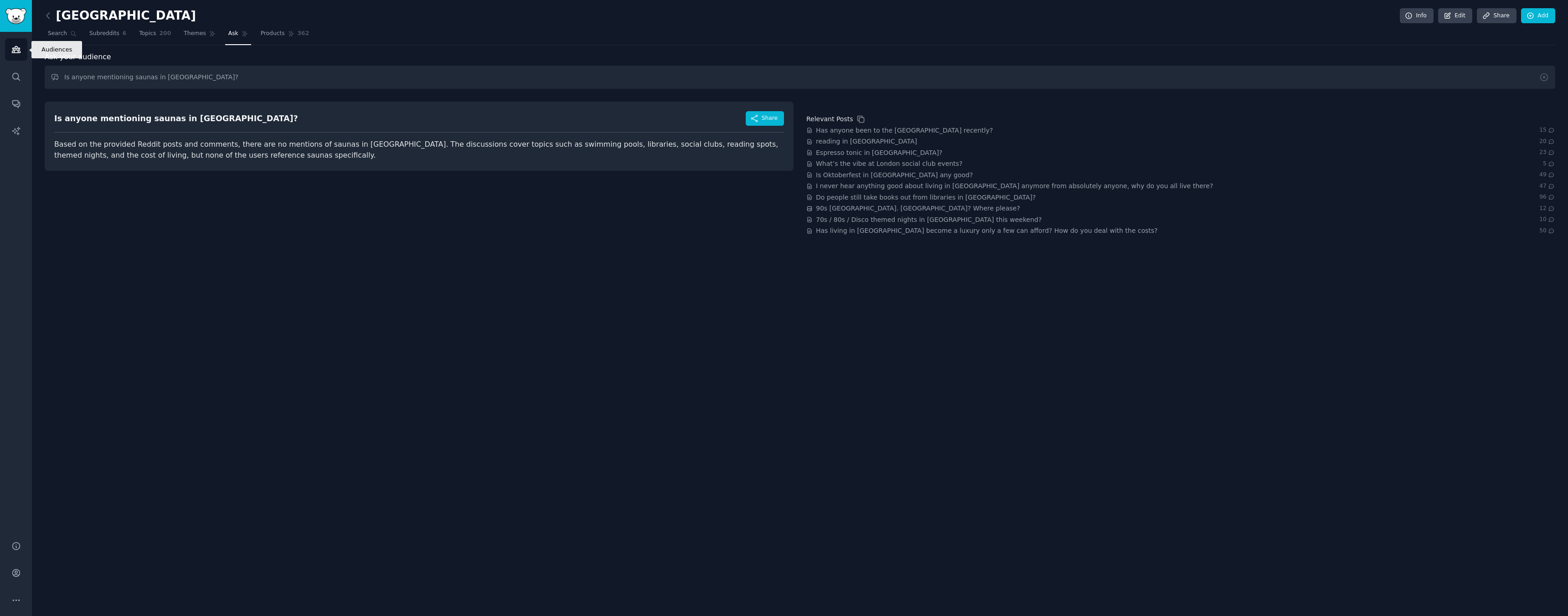
click at [10, 48] on link "Audiences" at bounding box center [16, 49] width 23 height 23
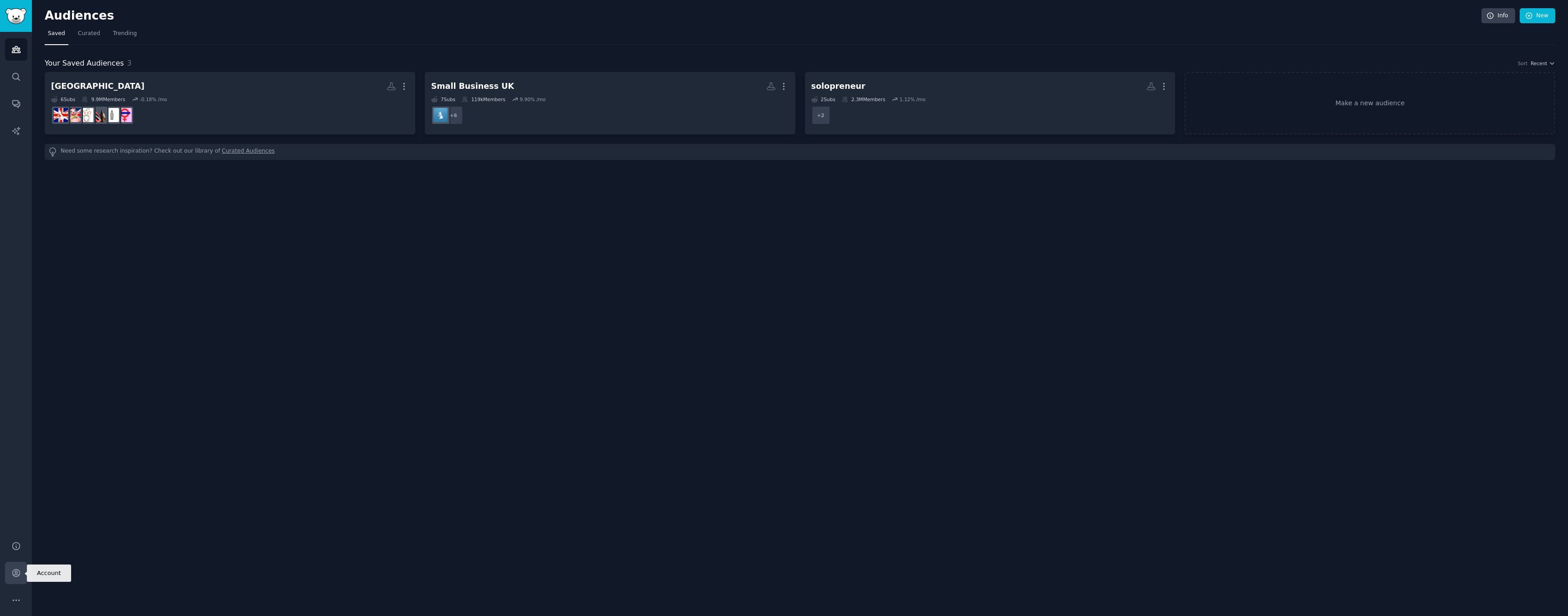
click at [17, 573] on icon "Sidebar" at bounding box center [16, 573] width 10 height 10
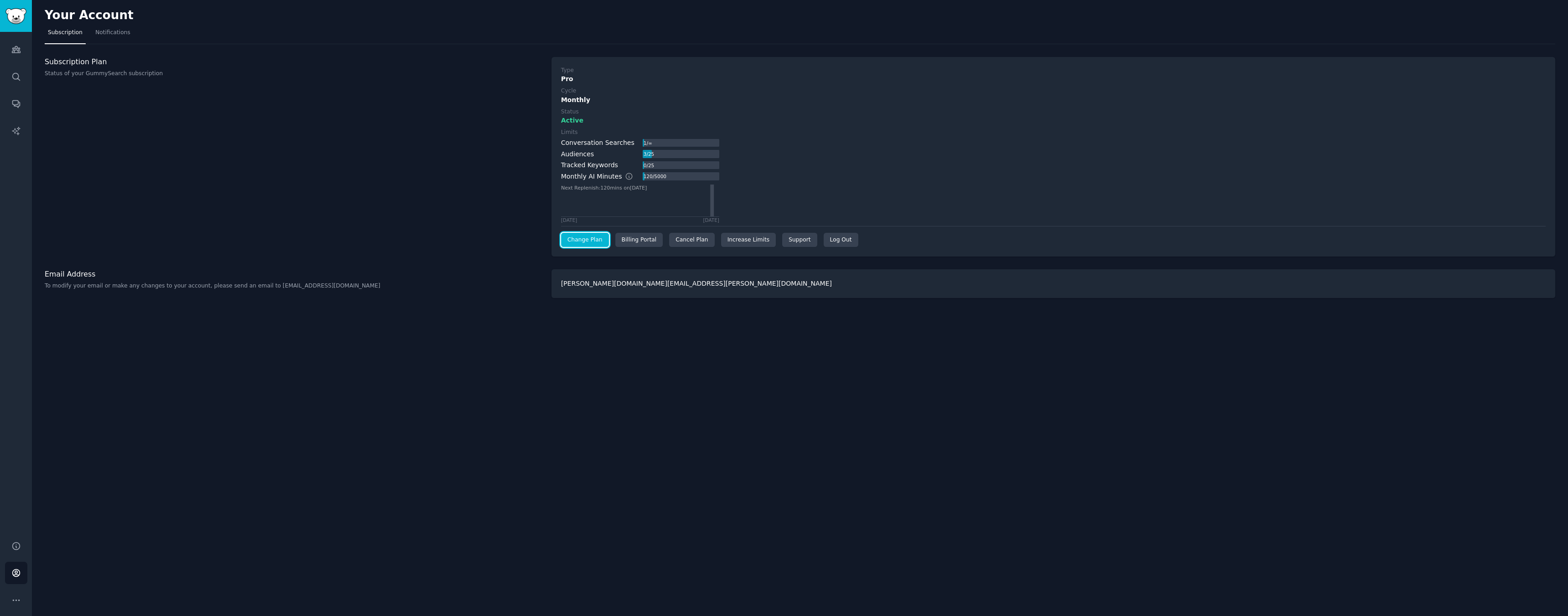
click at [590, 244] on link "Change Plan" at bounding box center [585, 240] width 48 height 15
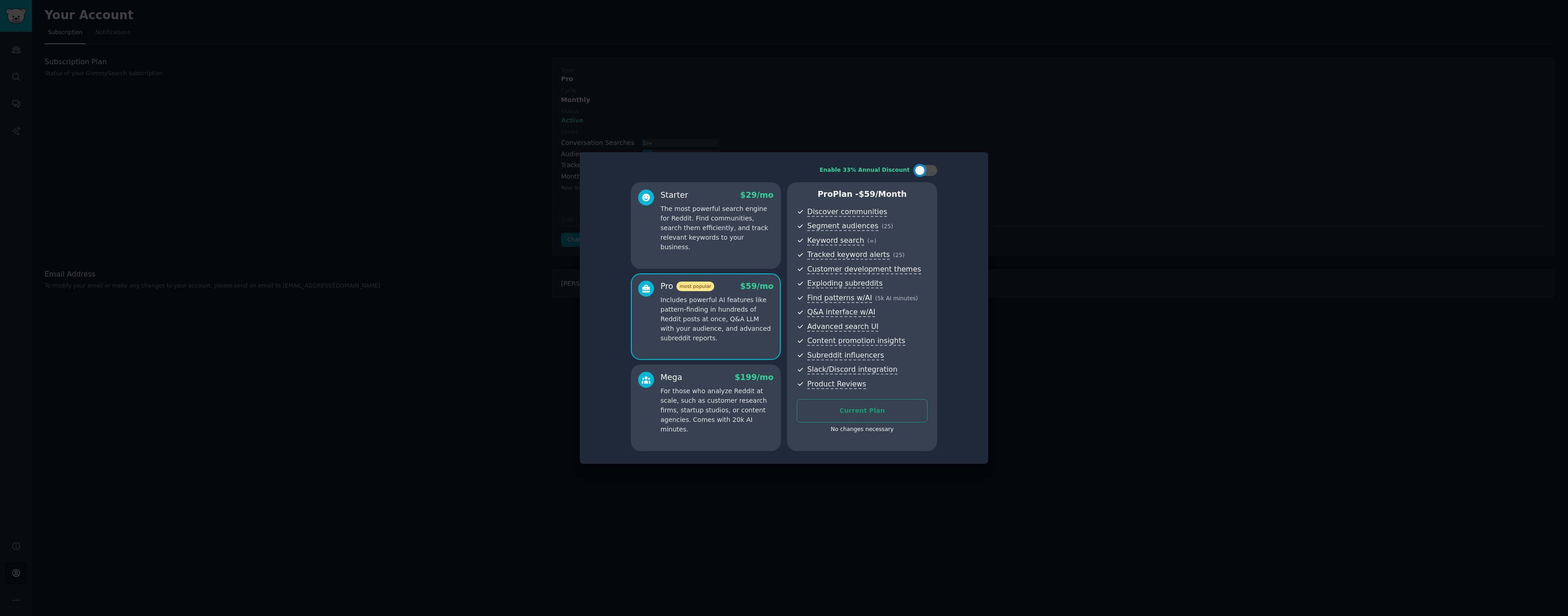
click at [510, 231] on div at bounding box center [784, 308] width 1568 height 616
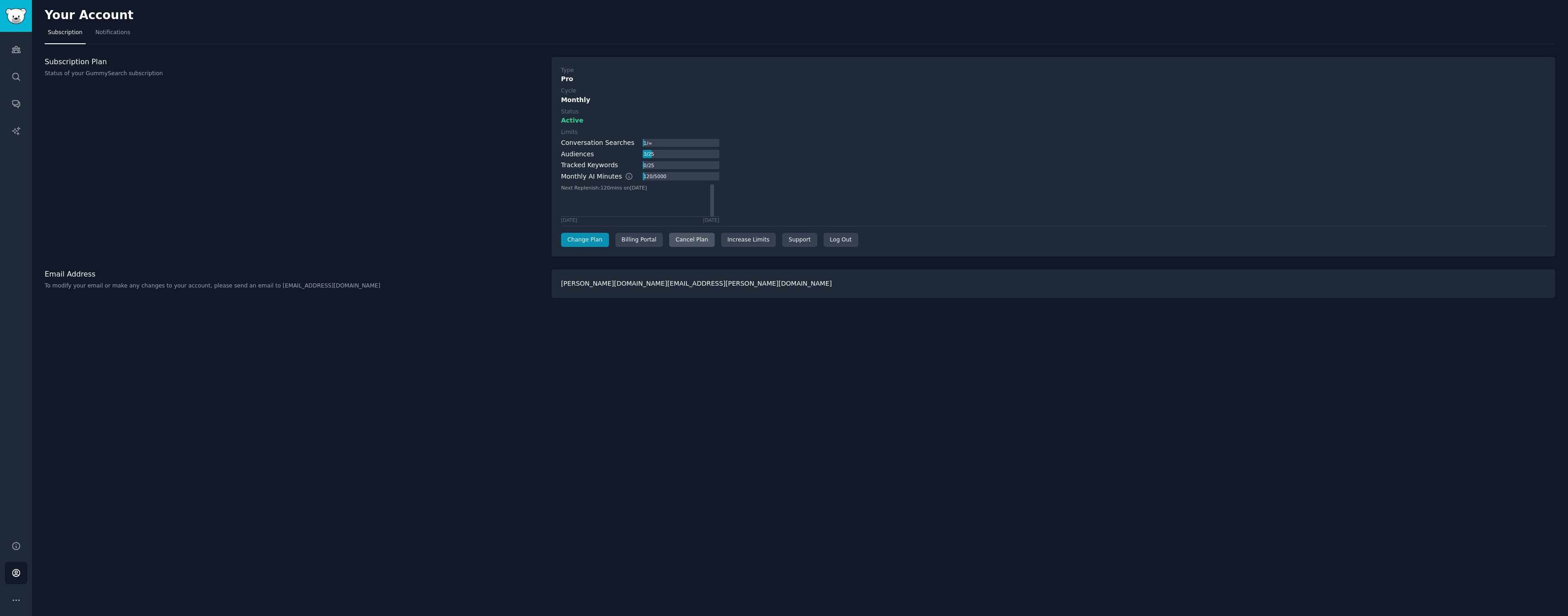
click at [687, 240] on div "Cancel Plan" at bounding box center [691, 240] width 45 height 15
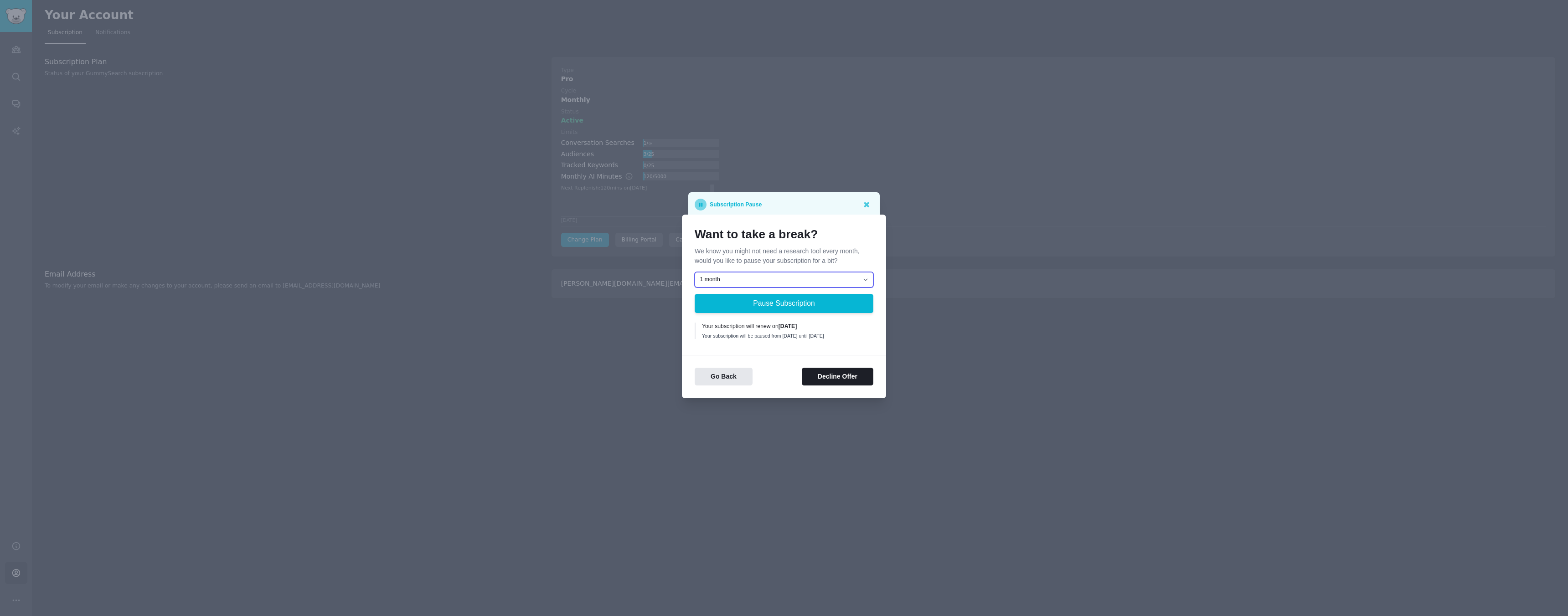
click at [740, 279] on select "1 month 2 months 3 months Choose a custom date to resume" at bounding box center [784, 279] width 179 height 15
select select "[object Object]"
click at [695, 272] on select "1 month 2 months 3 months Choose a custom date to resume" at bounding box center [784, 279] width 179 height 15
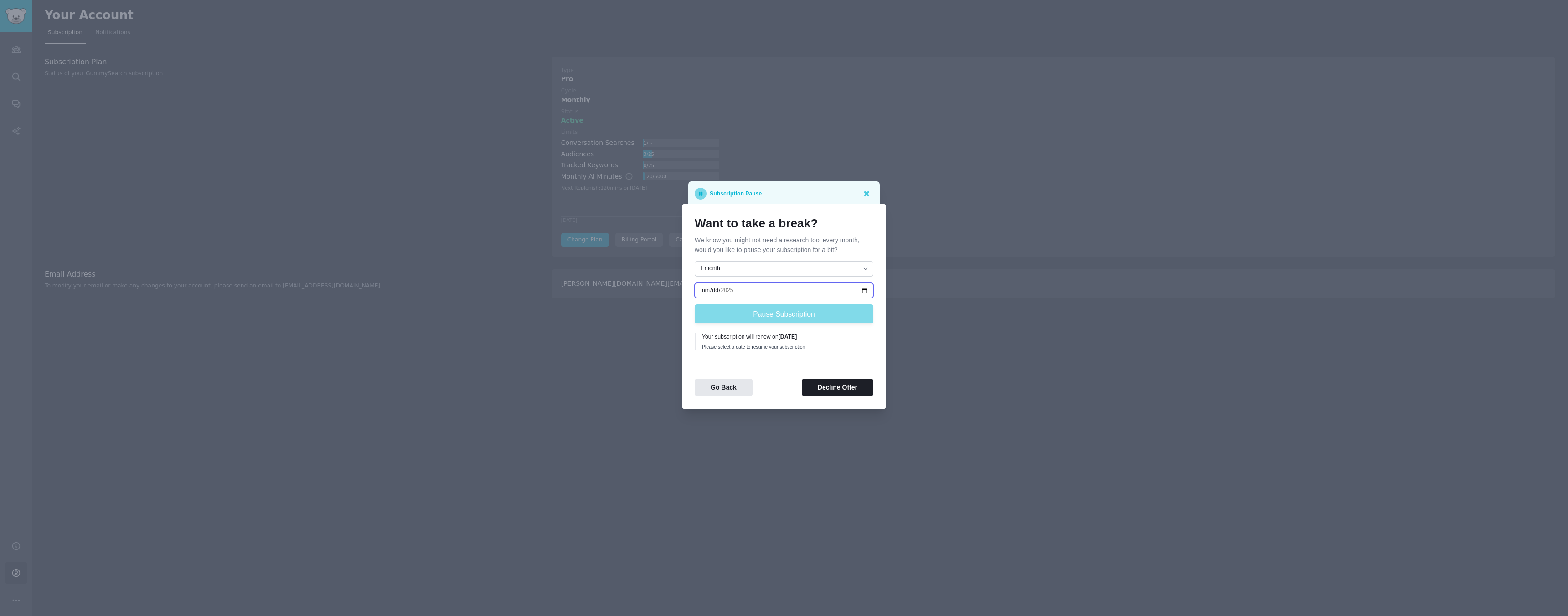
click at [740, 292] on input "date" at bounding box center [784, 290] width 179 height 15
click at [838, 388] on button "Decline Offer" at bounding box center [838, 387] width 72 height 18
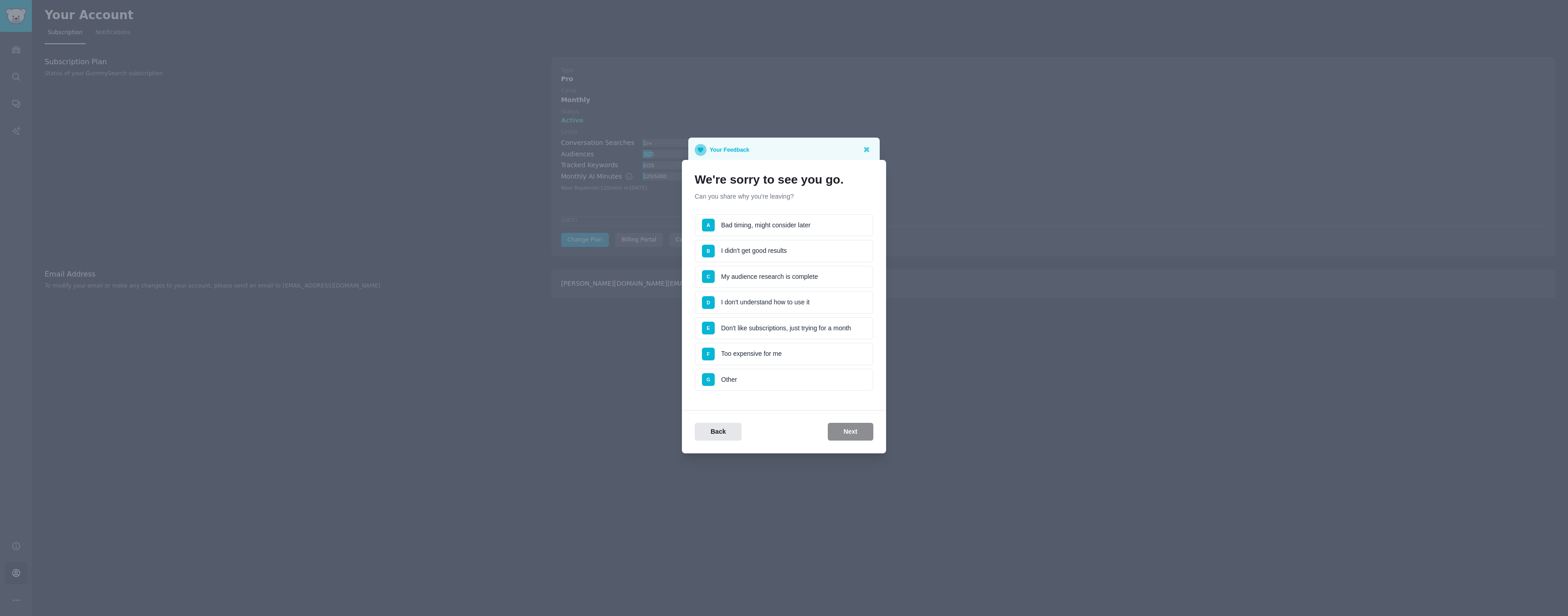
click at [754, 281] on li "C My audience research is complete" at bounding box center [784, 277] width 179 height 23
click at [858, 440] on button "Next" at bounding box center [850, 432] width 46 height 18
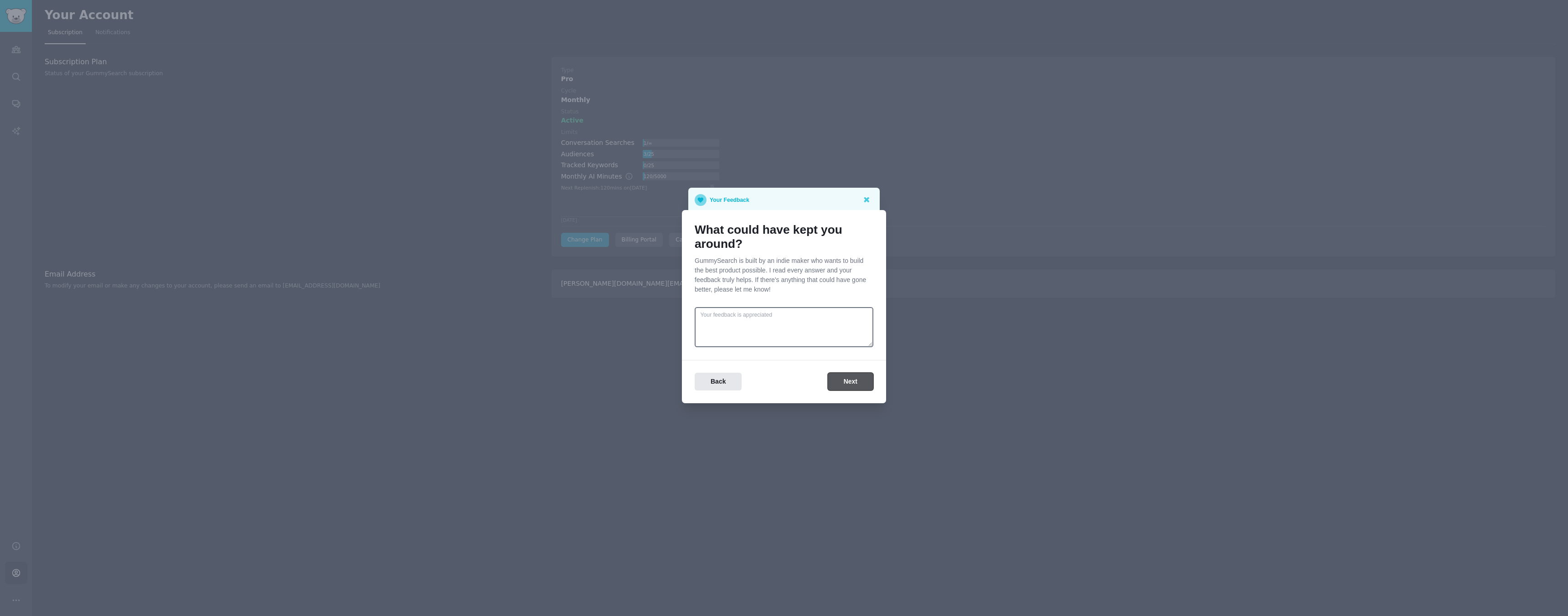
click at [845, 384] on button "Next" at bounding box center [850, 382] width 46 height 18
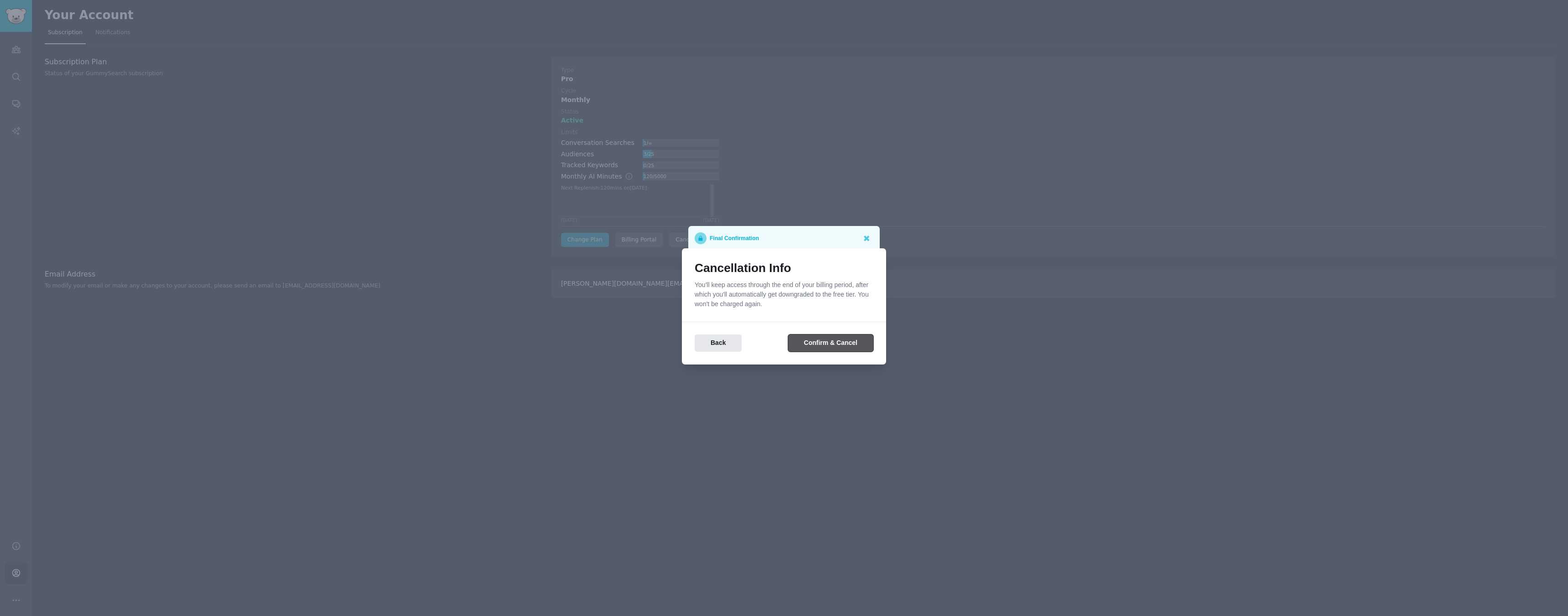
click at [829, 348] on button "Confirm & Cancel" at bounding box center [831, 343] width 85 height 18
